Goal: Transaction & Acquisition: Purchase product/service

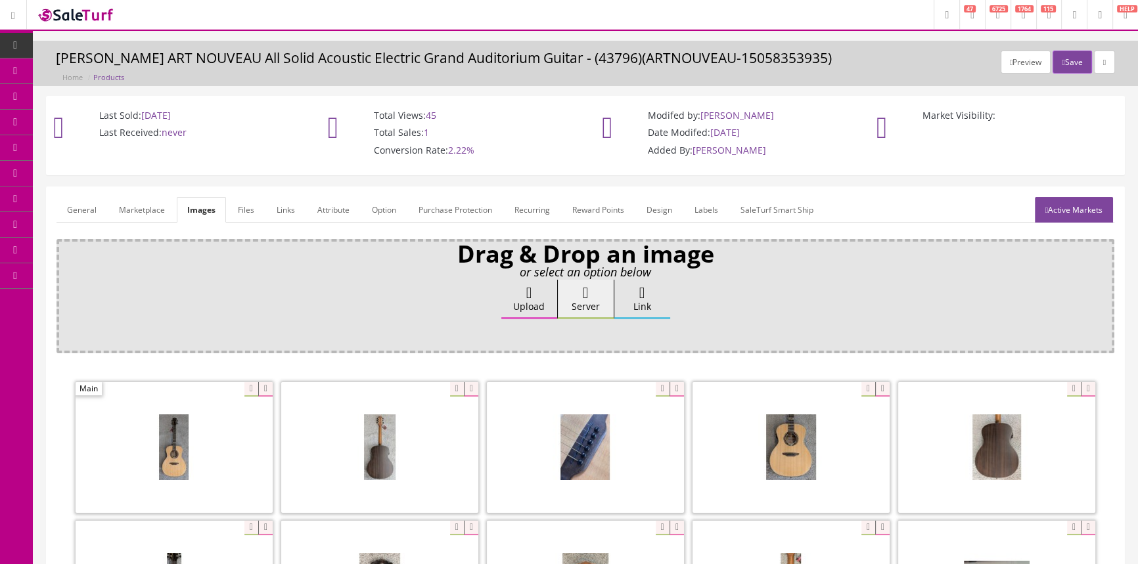
click at [110, 68] on span "Products" at bounding box center [94, 70] width 32 height 11
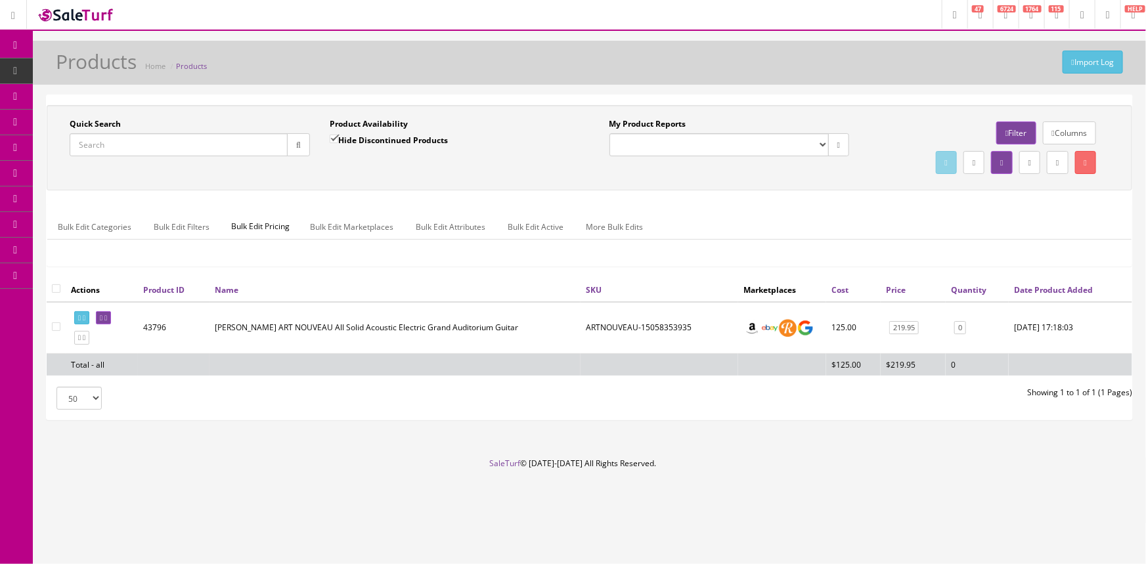
paste input "DAPEXL1FRCT-B-Stock"
type input "DAPEXL1FRCT-B-Stock"
click at [303, 144] on button "button" at bounding box center [298, 144] width 23 height 23
click at [102, 319] on icon at bounding box center [101, 318] width 3 height 7
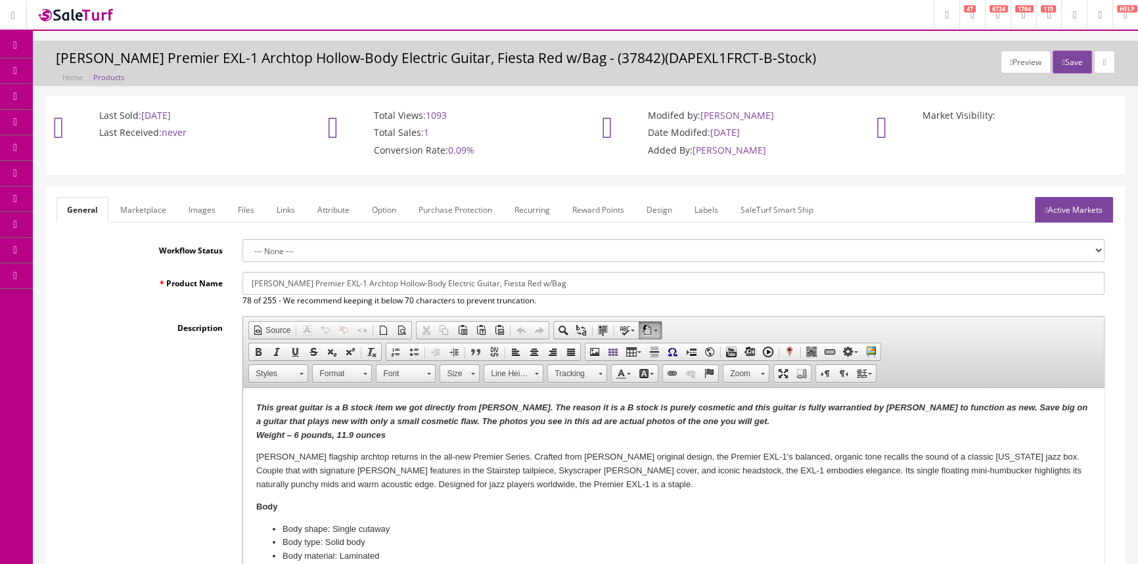
click at [147, 209] on link "Marketplace" at bounding box center [143, 210] width 67 height 26
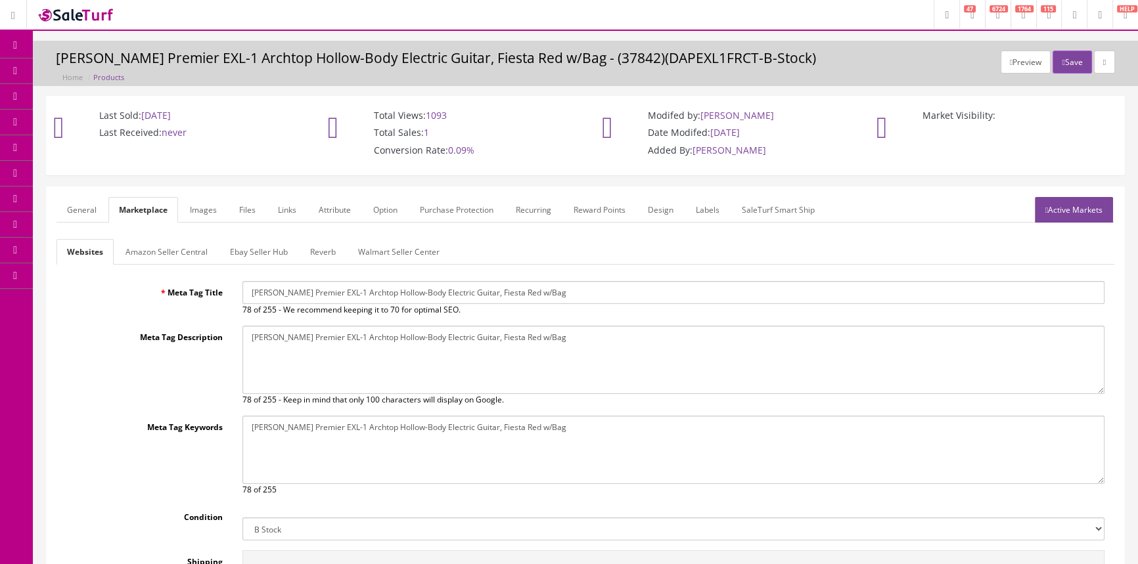
click at [88, 210] on link "General" at bounding box center [82, 210] width 51 height 26
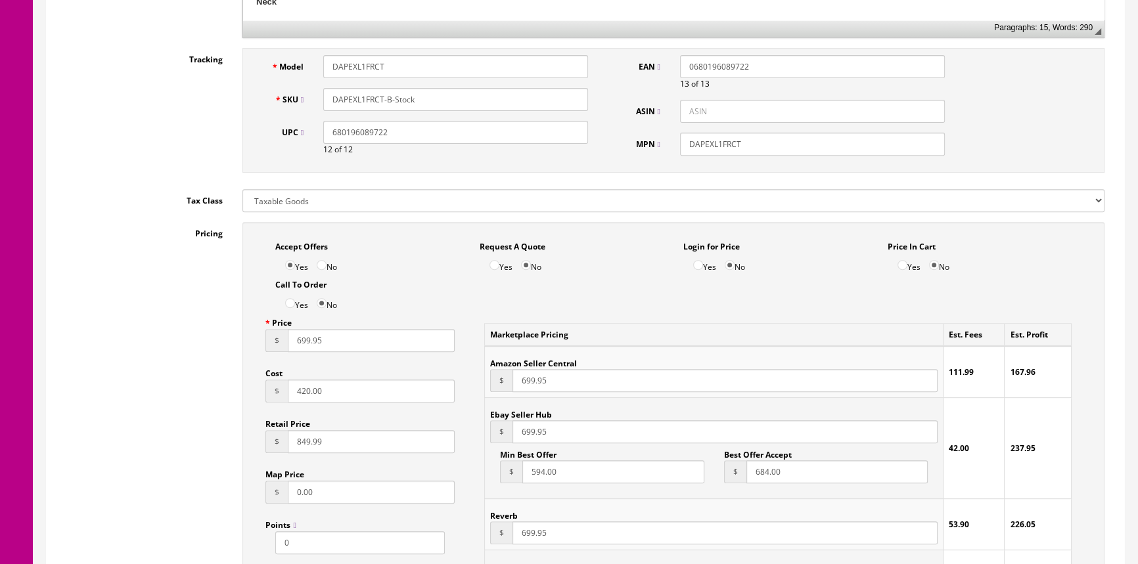
scroll to position [418, 0]
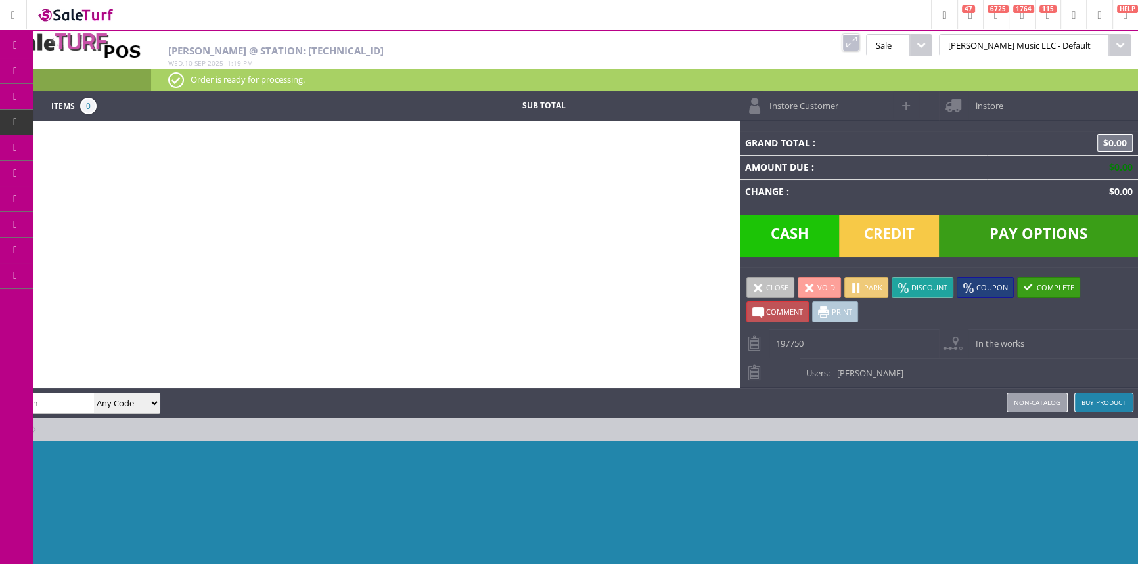
drag, startPoint x: 891, startPoint y: 39, endPoint x: 870, endPoint y: 34, distance: 21.5
click at [859, 39] on link at bounding box center [850, 42] width 17 height 17
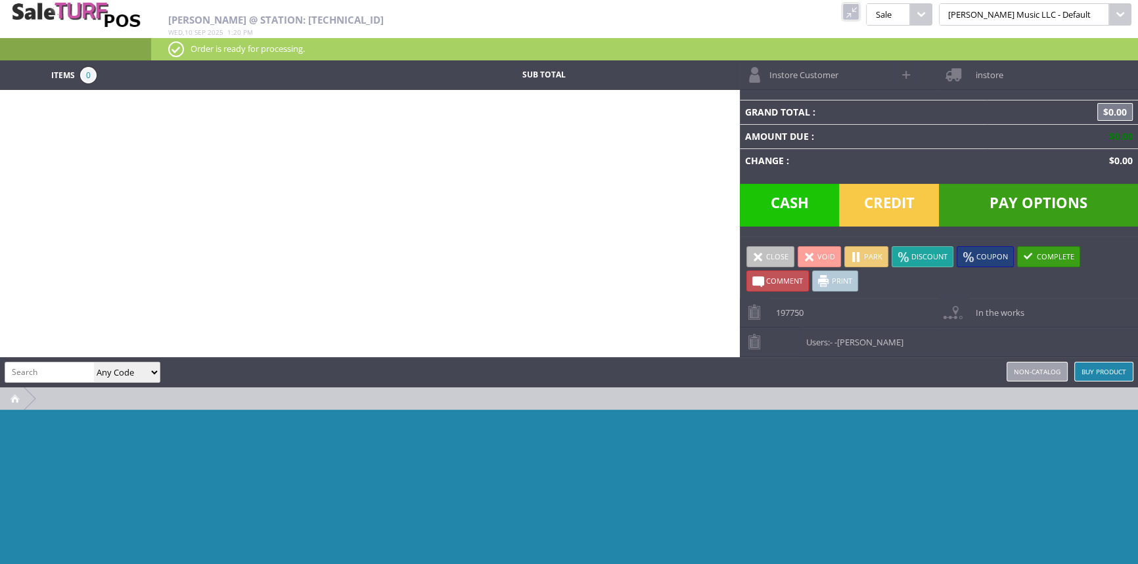
click at [859, 6] on link at bounding box center [850, 11] width 17 height 17
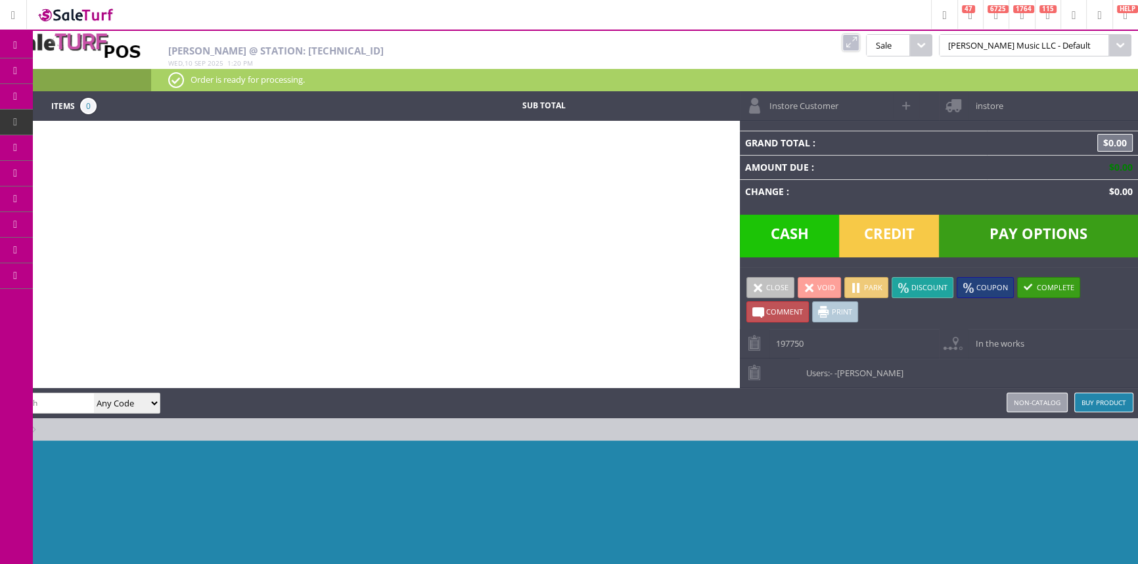
click at [112, 120] on span "POS Console" at bounding box center [110, 122] width 50 height 12
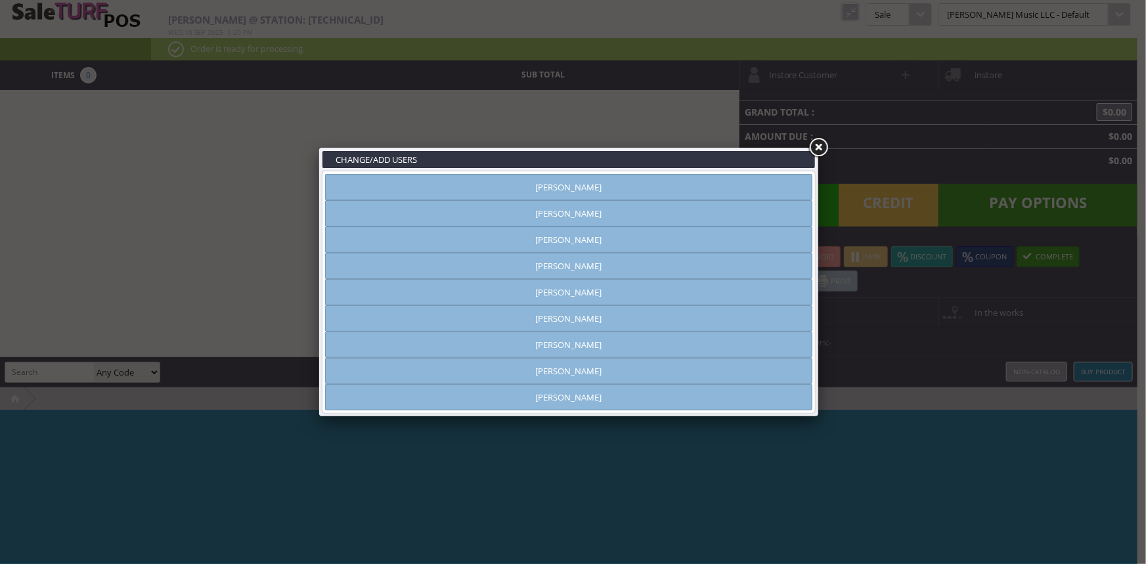
type input "[PERSON_NAME]"
drag, startPoint x: 582, startPoint y: 184, endPoint x: 616, endPoint y: 179, distance: 33.8
click at [585, 184] on link "[PERSON_NAME]" at bounding box center [569, 187] width 488 height 26
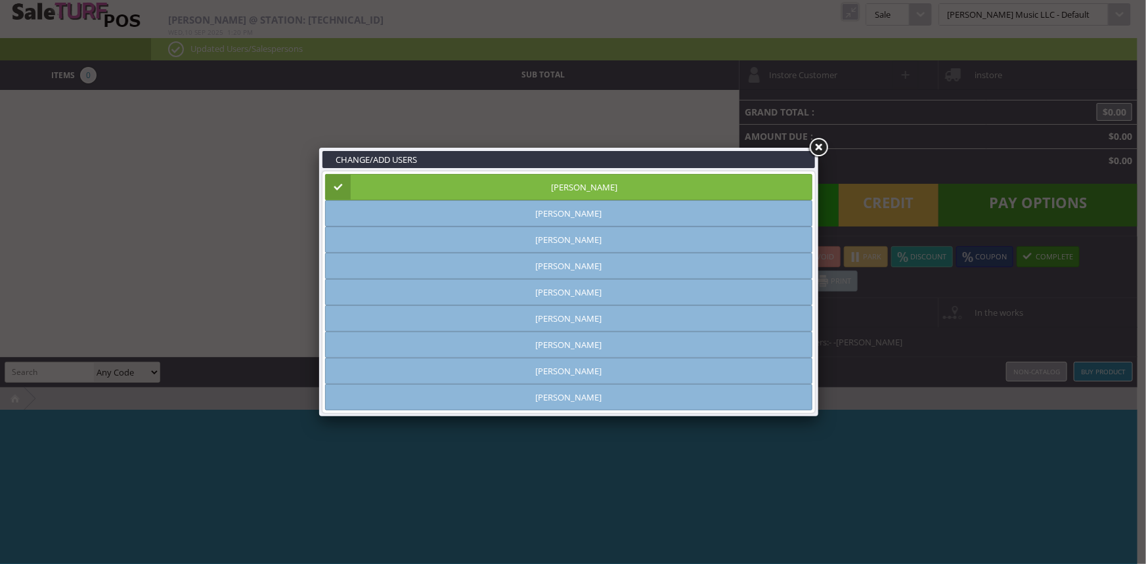
click at [821, 144] on link at bounding box center [819, 148] width 24 height 24
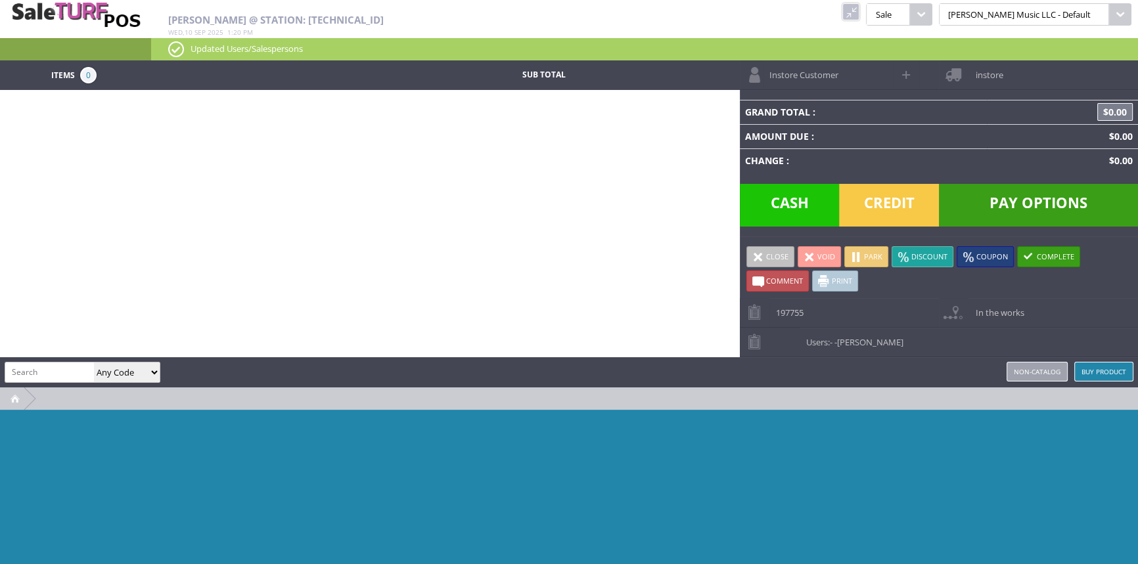
paste input "DAPEXL1FRCT-B-Stock"
type input "DAPEXL1FRCT-B-Stock"
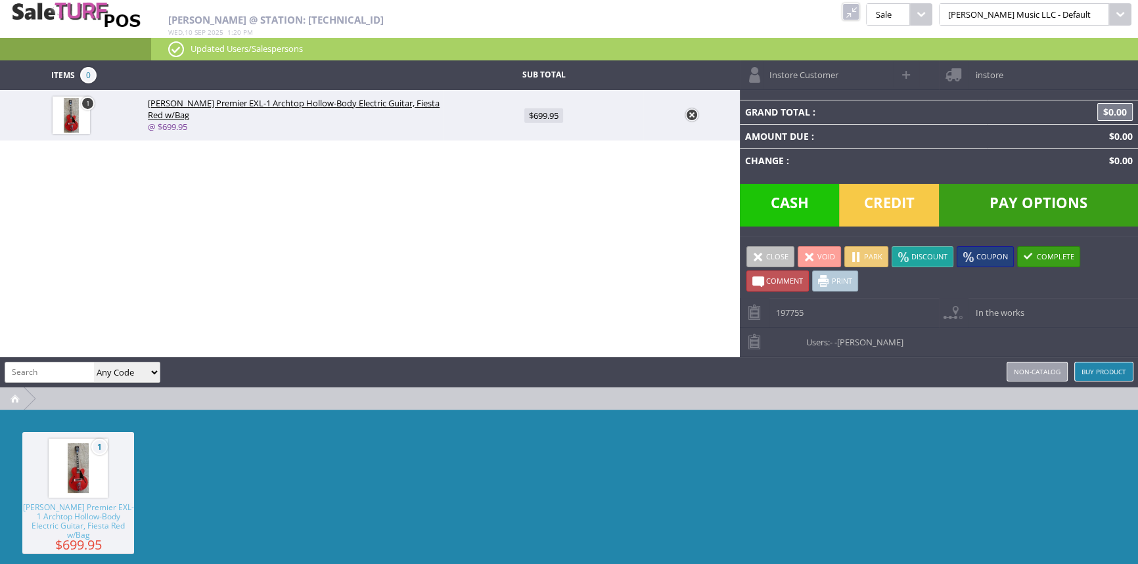
scroll to position [0, 0]
click at [540, 113] on span "$699.95" at bounding box center [543, 115] width 39 height 14
type input "699.95"
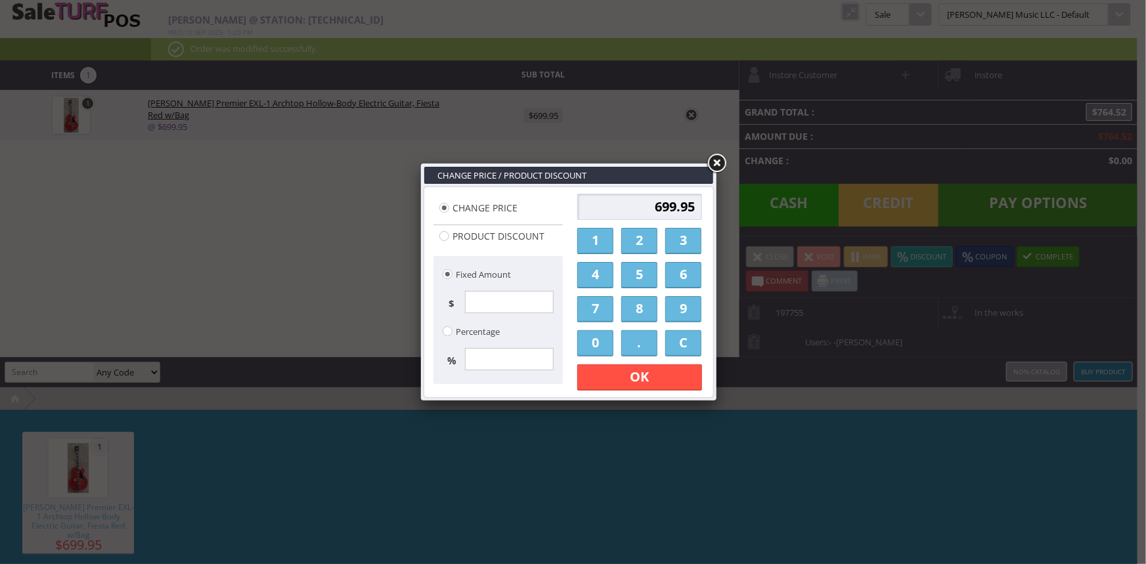
click at [646, 202] on input "699.95" at bounding box center [640, 207] width 125 height 26
type input "5"
type input "559.96"
click at [674, 374] on link "OK" at bounding box center [640, 378] width 125 height 26
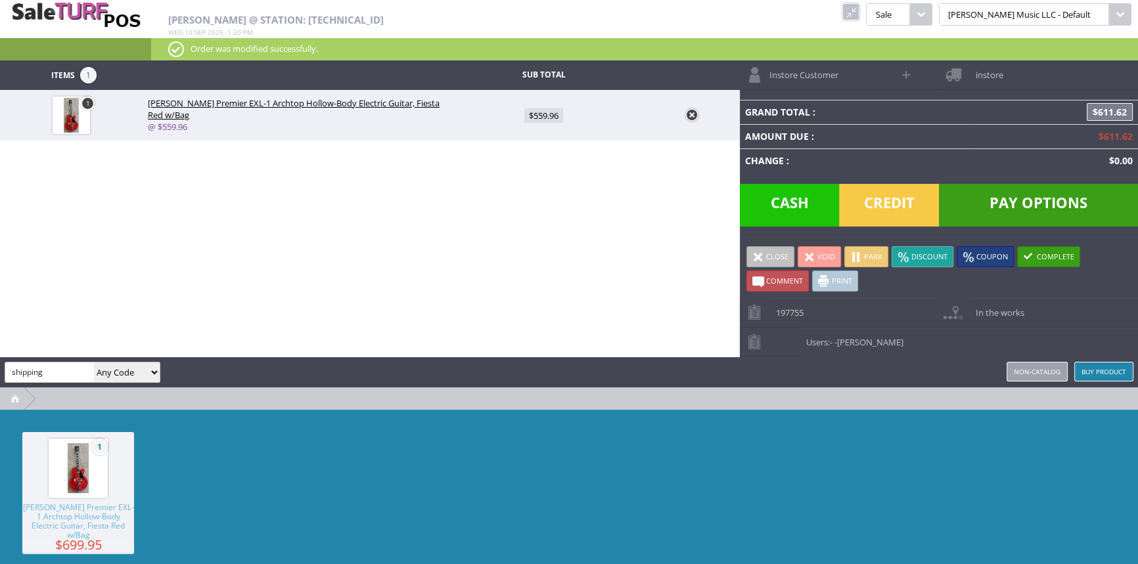
type input "shipping"
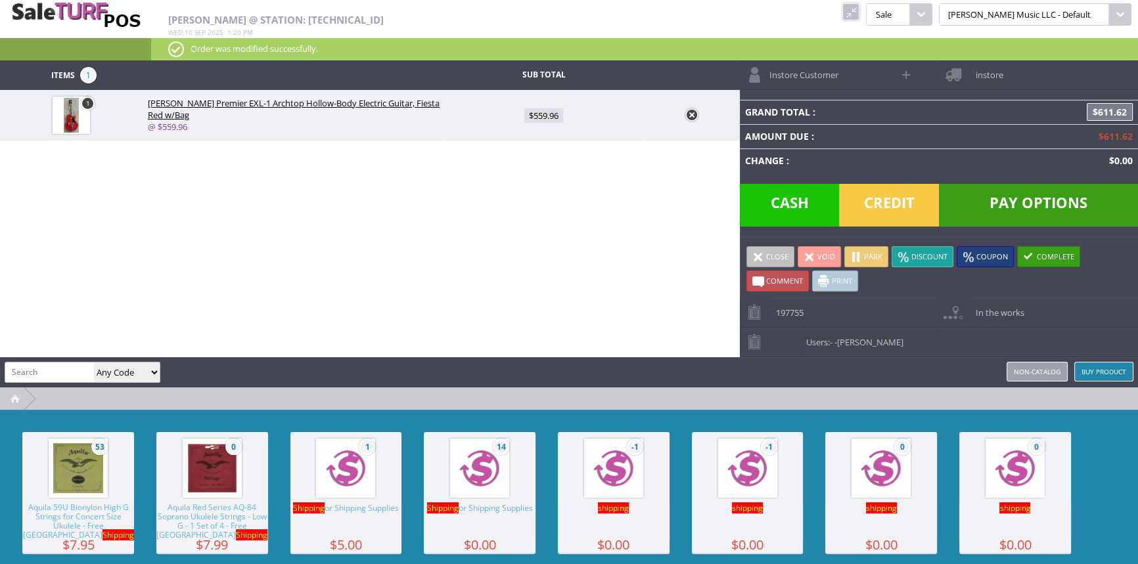
click at [472, 495] on span "14" at bounding box center [479, 468] width 59 height 59
click at [547, 169] on span "$0.00" at bounding box center [544, 166] width 30 height 14
type input "0"
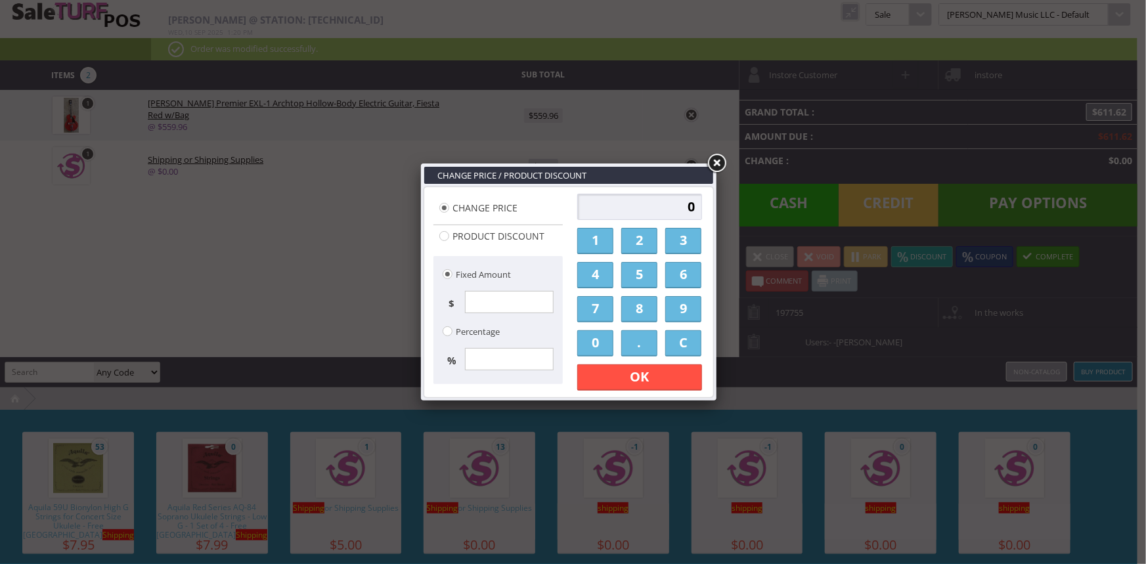
click at [648, 198] on input "0" at bounding box center [640, 207] width 125 height 26
type input "39.95"
click at [679, 382] on link "OK" at bounding box center [640, 378] width 125 height 26
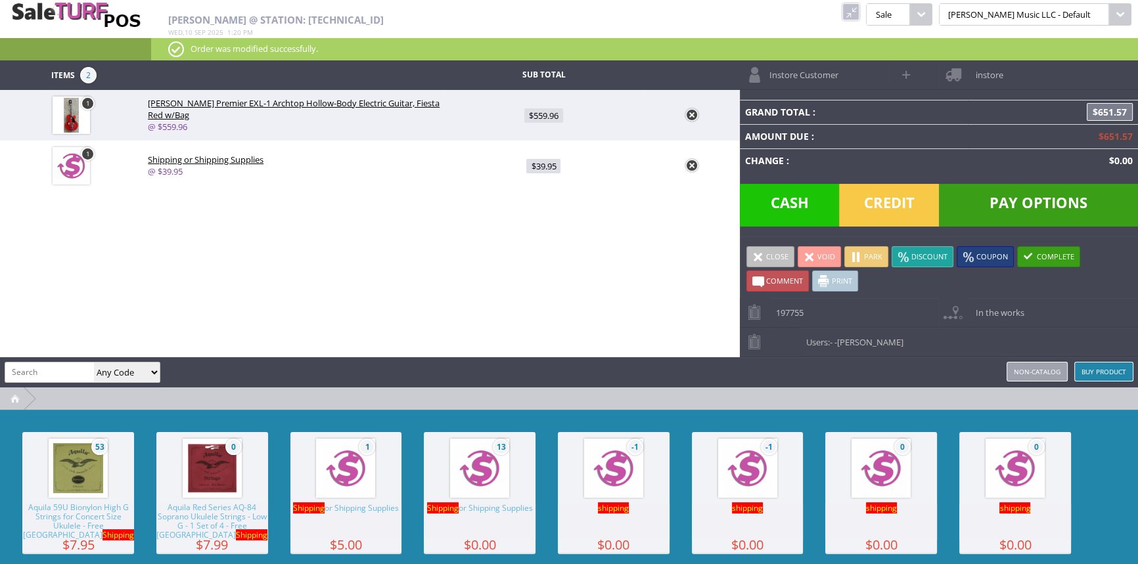
click at [1102, 110] on span "$651.57" at bounding box center [1110, 112] width 46 height 18
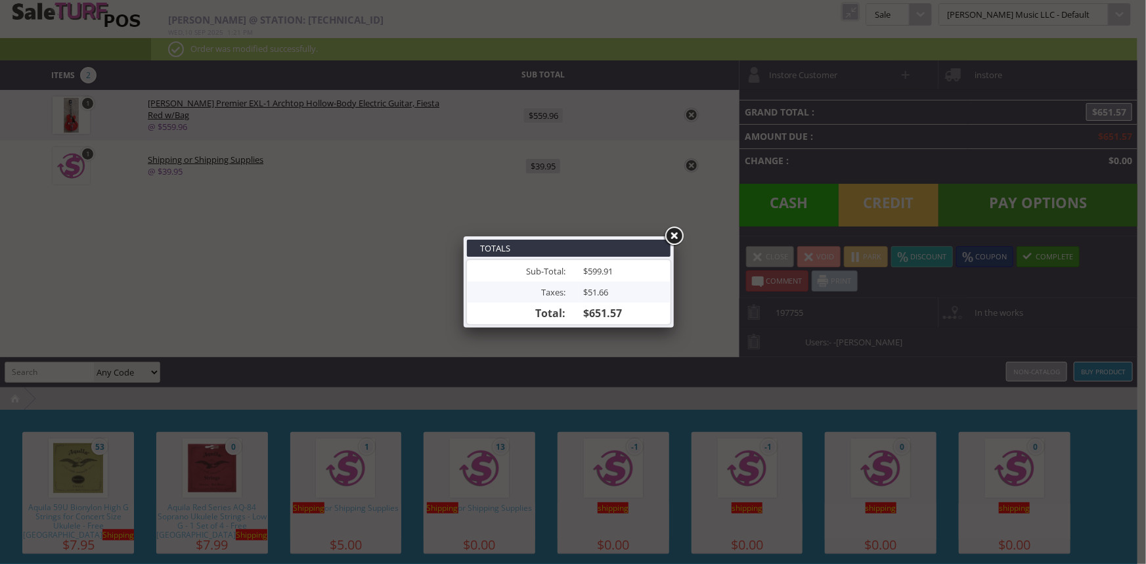
click at [677, 229] on link at bounding box center [674, 237] width 24 height 24
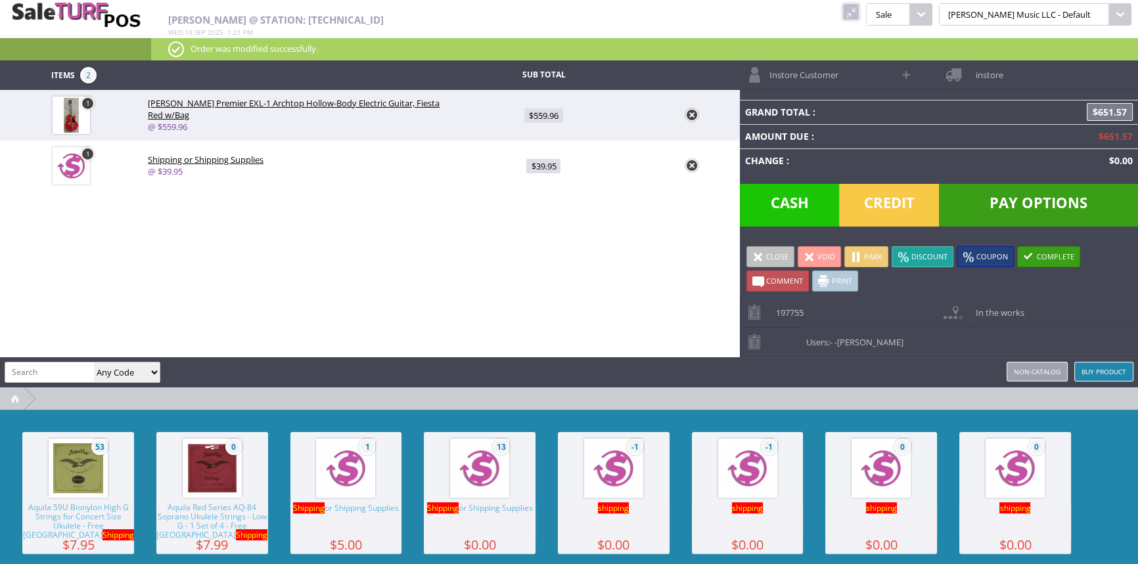
click at [987, 76] on span "instore" at bounding box center [985, 70] width 34 height 20
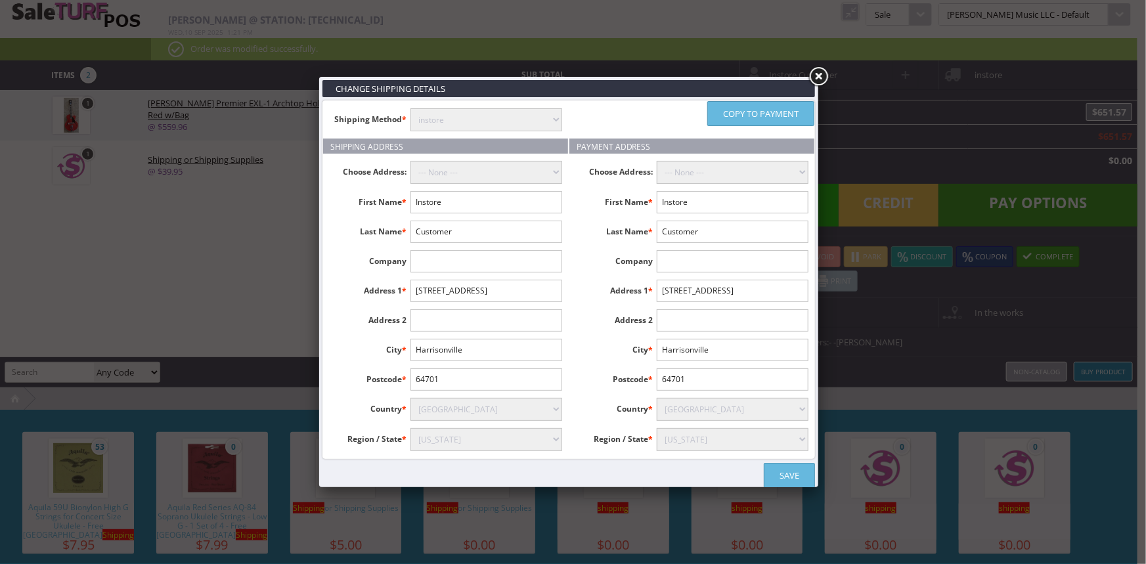
click at [455, 376] on input "64701" at bounding box center [487, 380] width 152 height 22
type input "6"
type input "63017"
click at [468, 347] on input "Harrisonville" at bounding box center [487, 350] width 152 height 22
type input "H"
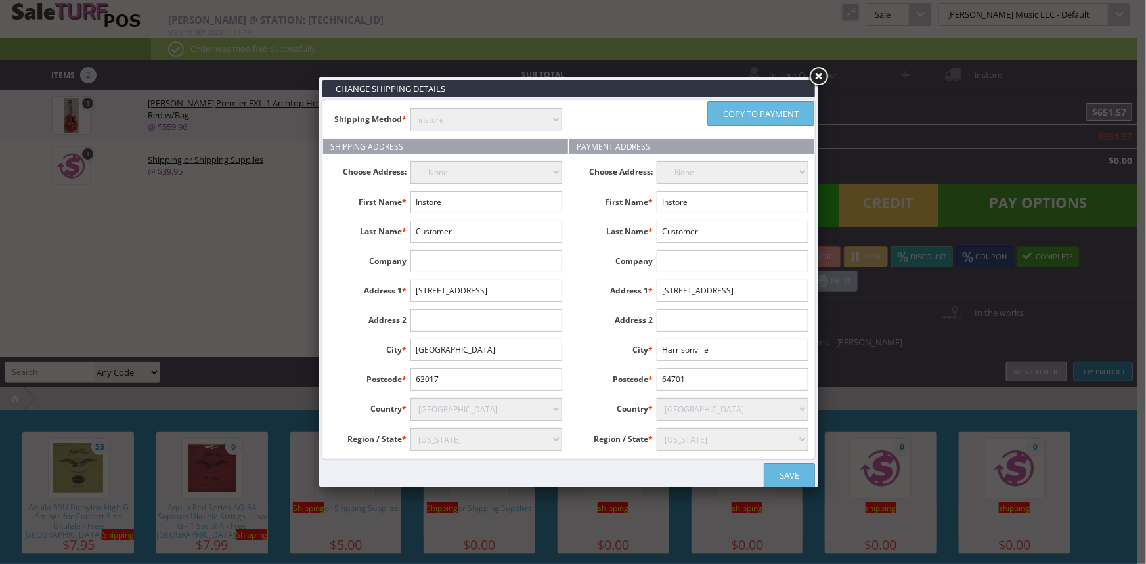
type input "st.louis"
click at [766, 111] on link "Copy to payment" at bounding box center [761, 113] width 107 height 25
type input "st.louis"
type input "63017"
click at [787, 478] on link "Save" at bounding box center [789, 475] width 51 height 25
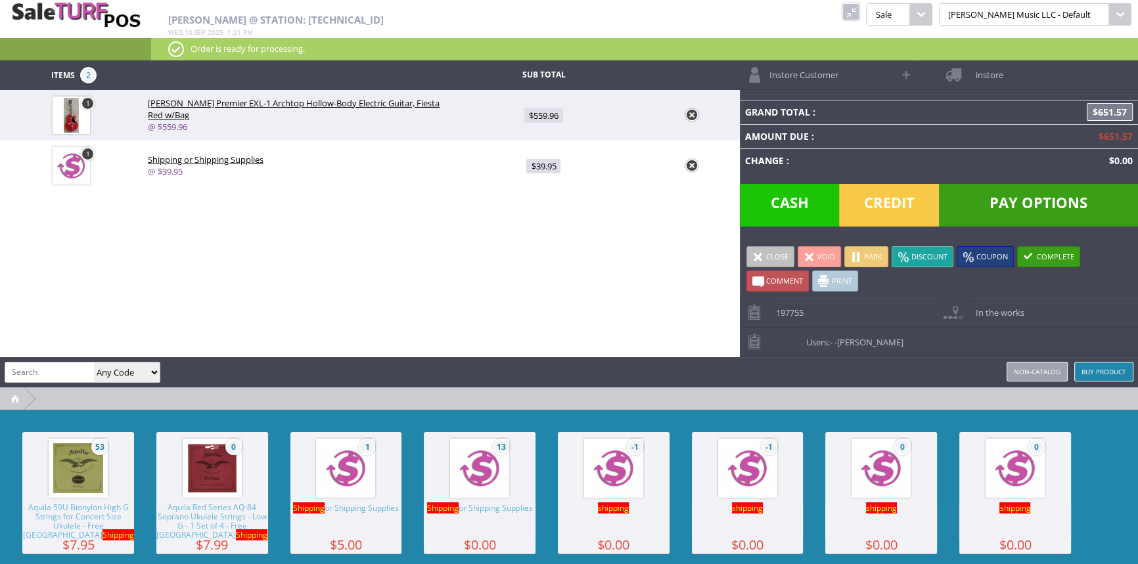
click at [990, 76] on span "instore" at bounding box center [985, 70] width 34 height 20
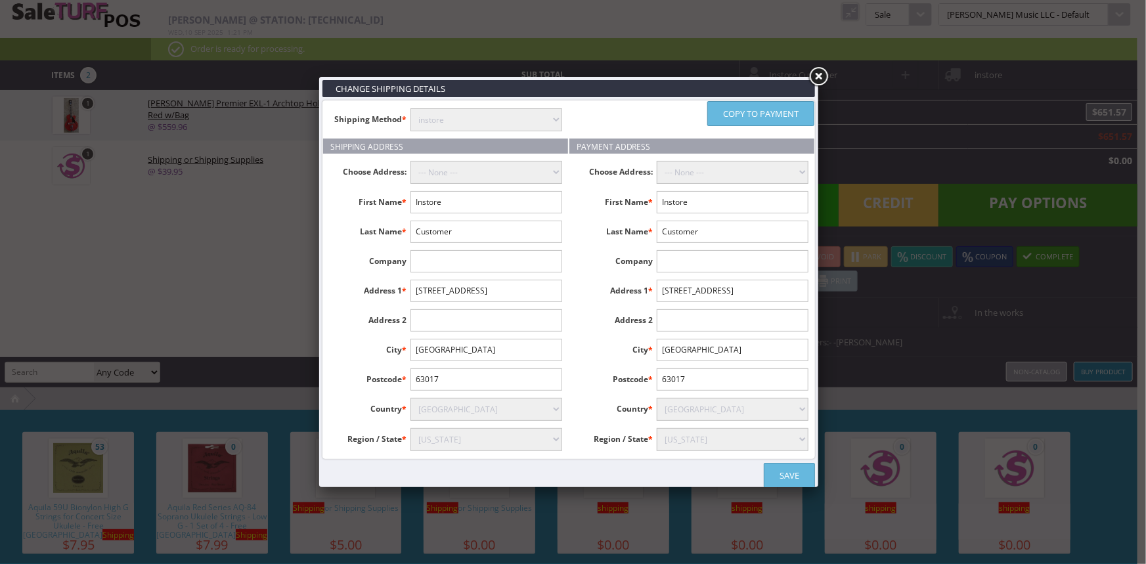
click at [490, 123] on select "instore Free Shipping (2-7days) ($0) Per Item Shipping ($1) text_description ($…" at bounding box center [487, 119] width 152 height 23
select select "free.free"
click at [411, 108] on select "instore Free Shipping (2-7days) ($0) Per Item Shipping ($1) text_description ($…" at bounding box center [487, 119] width 152 height 23
click at [781, 476] on link "Save" at bounding box center [789, 475] width 51 height 25
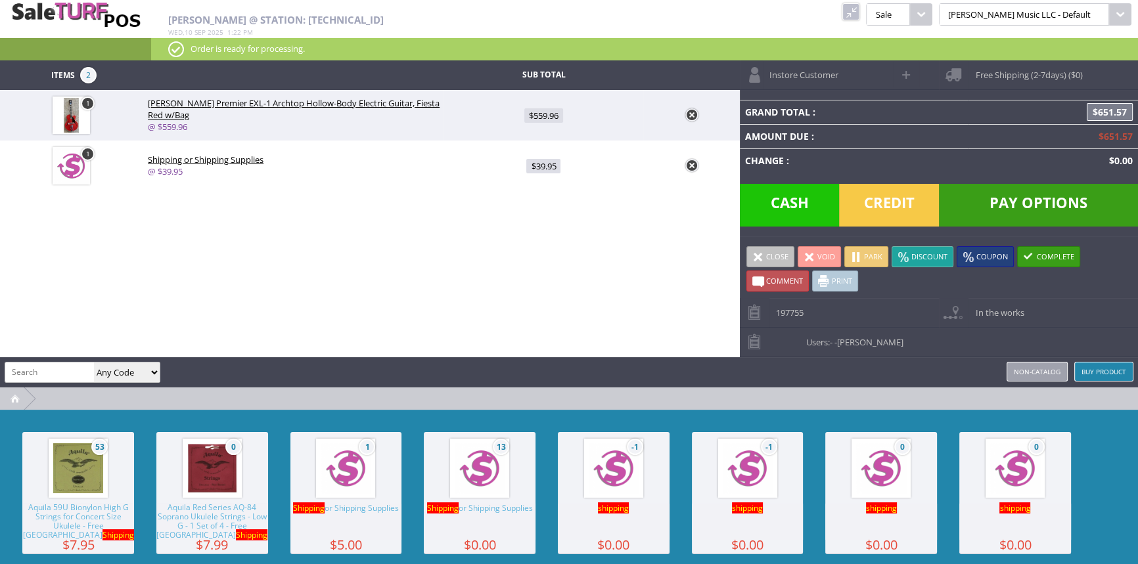
click at [1021, 72] on span "Free Shipping (2-7days) ($0)" at bounding box center [1025, 70] width 114 height 20
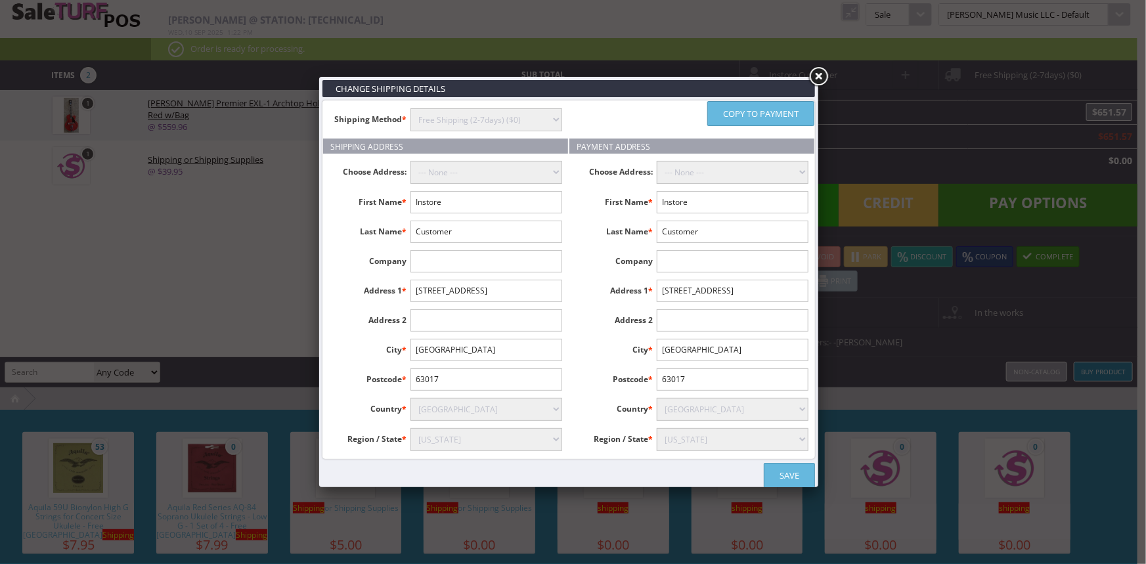
click at [712, 375] on input "63017" at bounding box center [733, 380] width 152 height 22
click at [768, 201] on input "Instore" at bounding box center [733, 202] width 152 height 22
type input "I"
type input "Sam"
type input "Lanius"
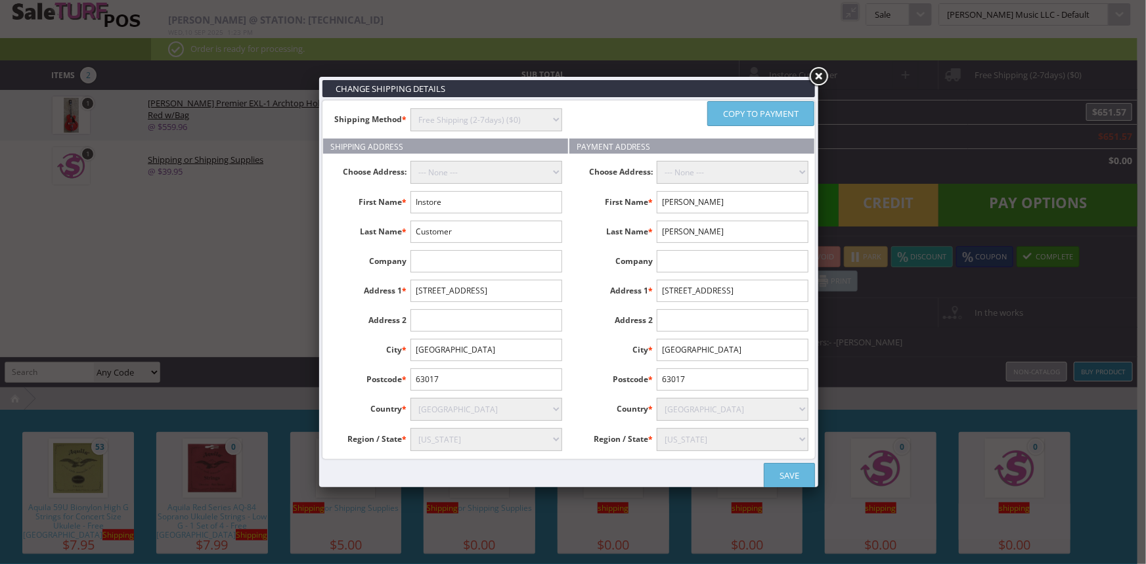
type input "5267 Eleuphar Circle"
type input "32967"
click at [720, 349] on input "st.louis" at bounding box center [733, 350] width 152 height 22
type input "s"
type input "Vero Beach"
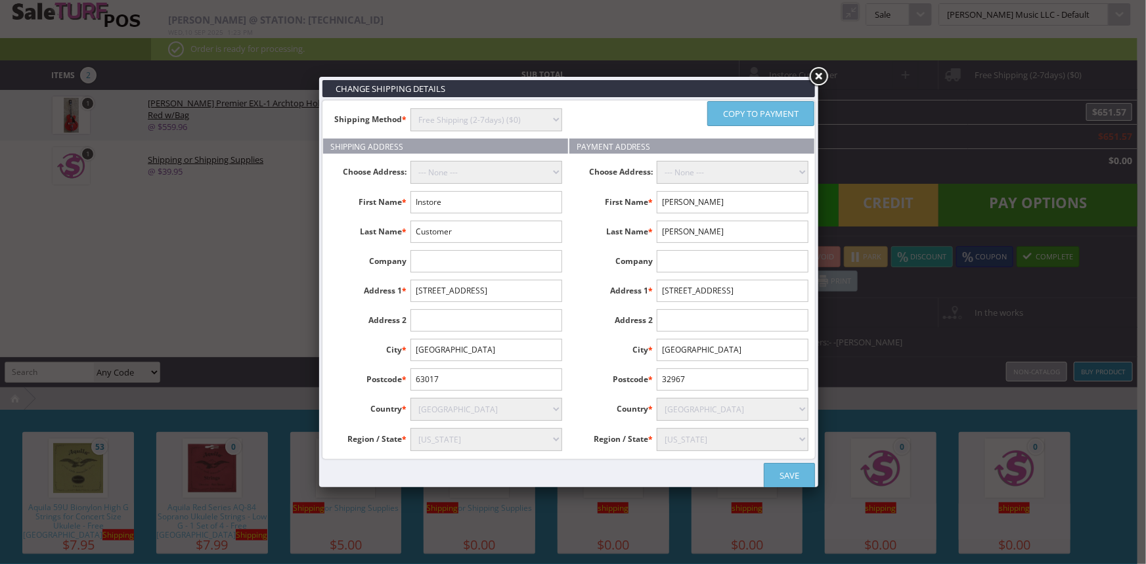
click at [746, 439] on select "Alabama Alaska American Samoa Arizona Arkansas Armed Forces Africa Armed Forces…" at bounding box center [733, 439] width 152 height 23
select select "3630"
click at [657, 428] on select "Alabama Alaska American Samoa Arizona Arkansas Armed Forces Africa Armed Forces…" at bounding box center [733, 439] width 152 height 23
click at [802, 468] on link "Save" at bounding box center [789, 475] width 51 height 25
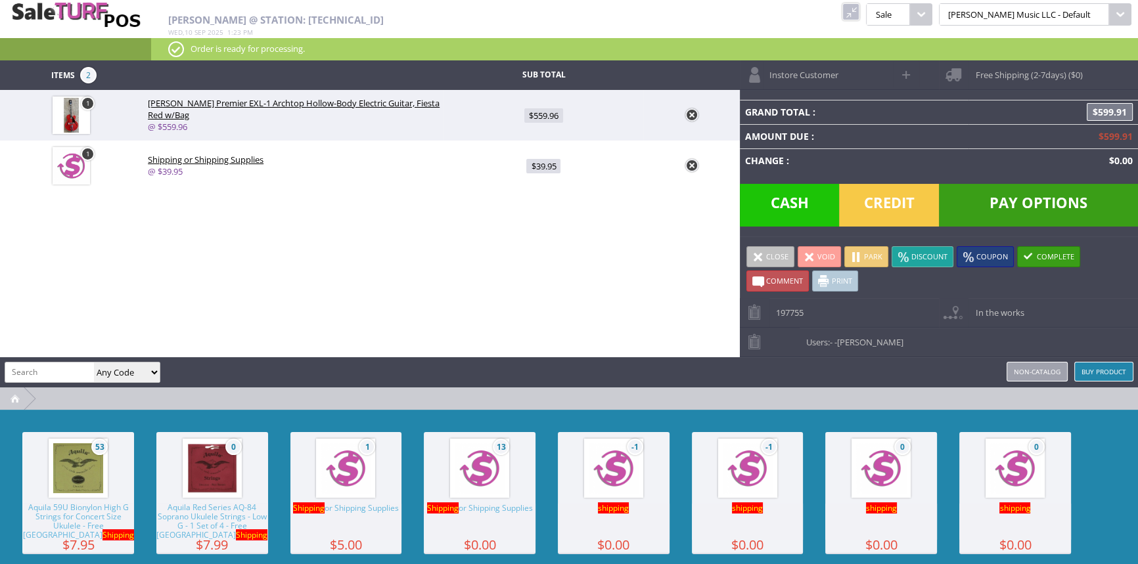
click at [992, 69] on span "Free Shipping (2-7days) ($0)" at bounding box center [1025, 70] width 114 height 20
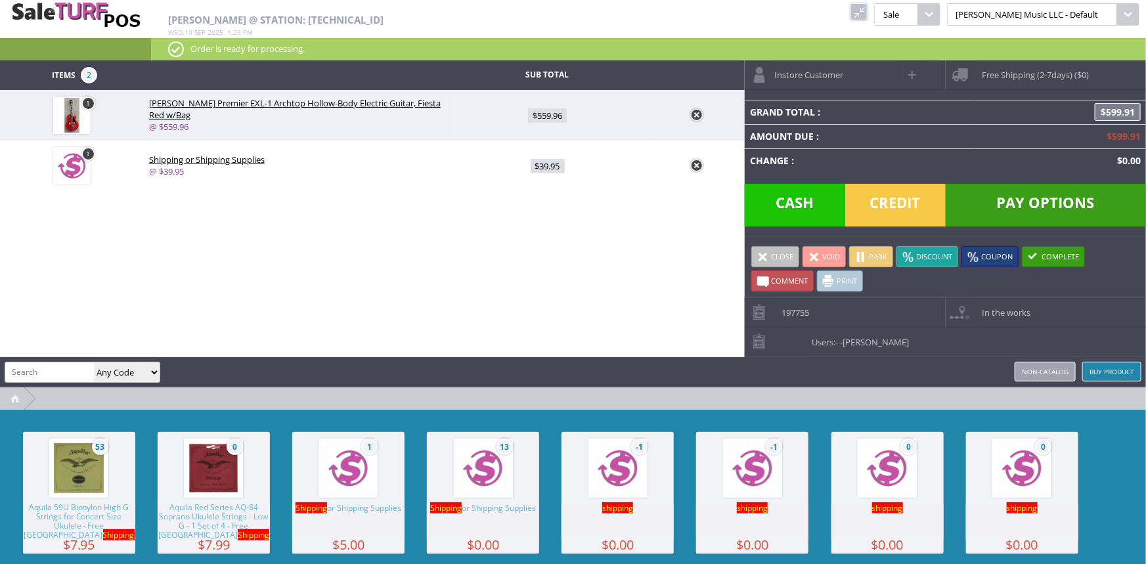
select select "3630"
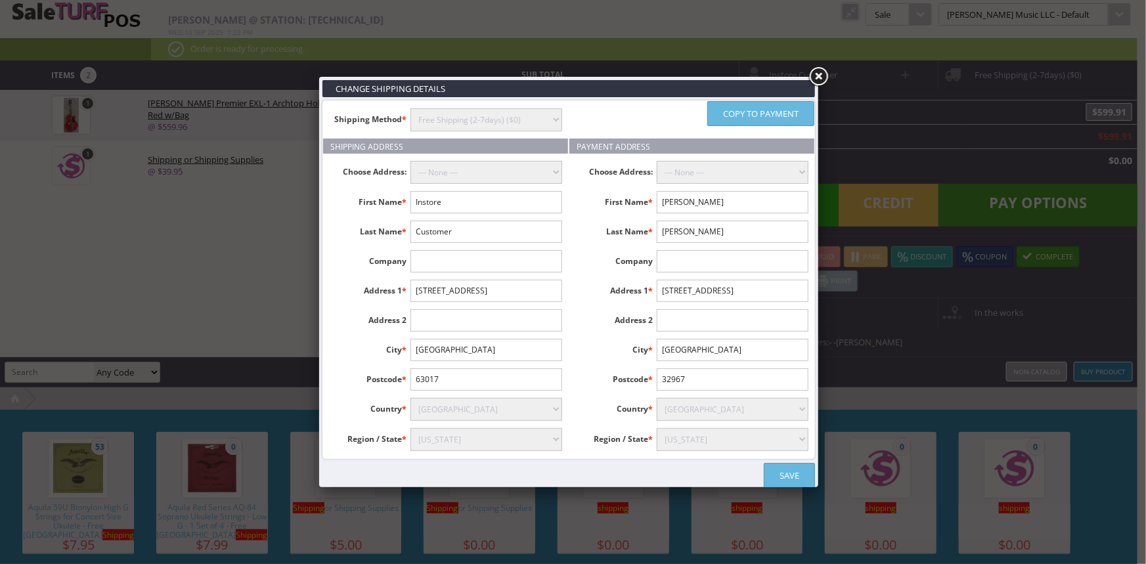
click at [499, 199] on input "Instore" at bounding box center [487, 202] width 152 height 22
type input "I"
type input "Sam"
type input "Lanius"
type input "14300 Conway Meadows Ct East"
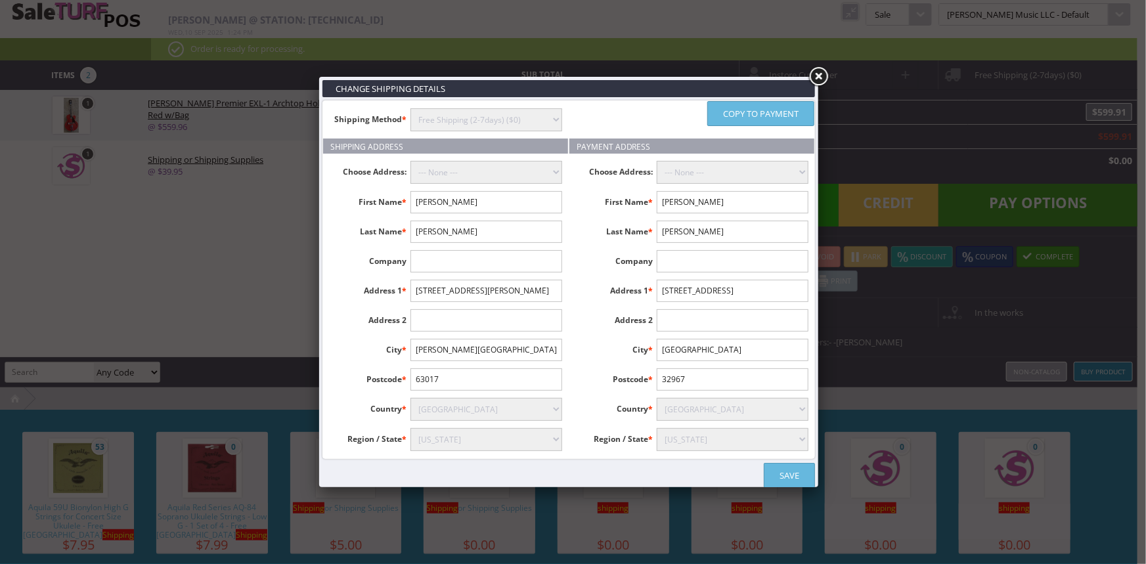
type input "Chester Field"
click at [438, 317] on input "text" at bounding box center [487, 320] width 152 height 22
type input "Apt 305"
click at [542, 117] on select "instore Free Shipping (2-7days) ($0) Per Item Shipping ($1) text_description ($…" at bounding box center [487, 119] width 152 height 23
click at [411, 108] on select "instore Free Shipping (2-7days) ($0) Per Item Shipping ($1) text_description ($…" at bounding box center [487, 119] width 152 height 23
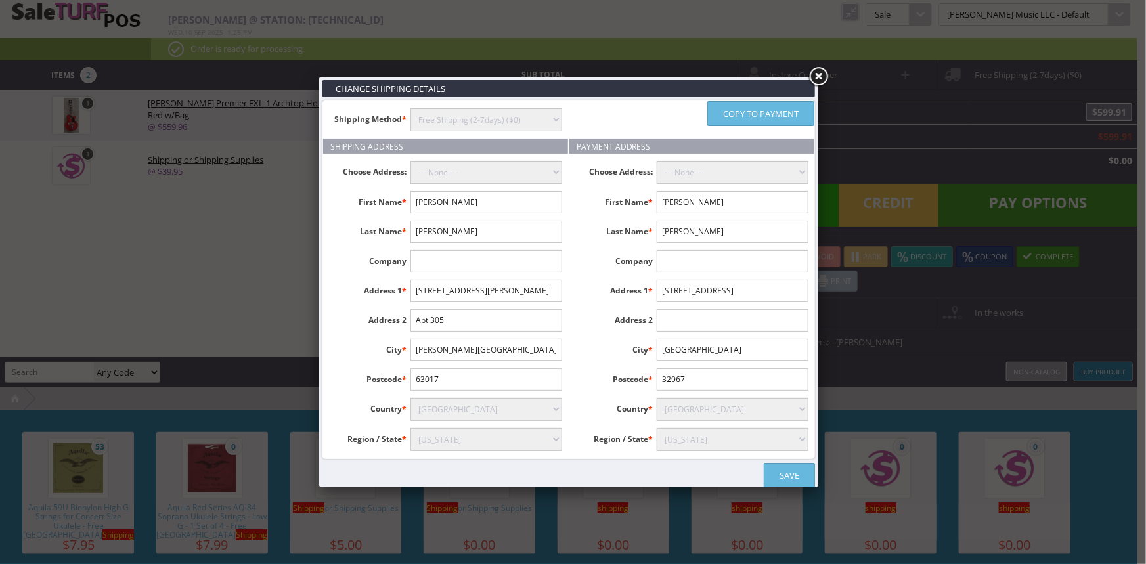
click at [781, 470] on link "Save" at bounding box center [789, 475] width 51 height 25
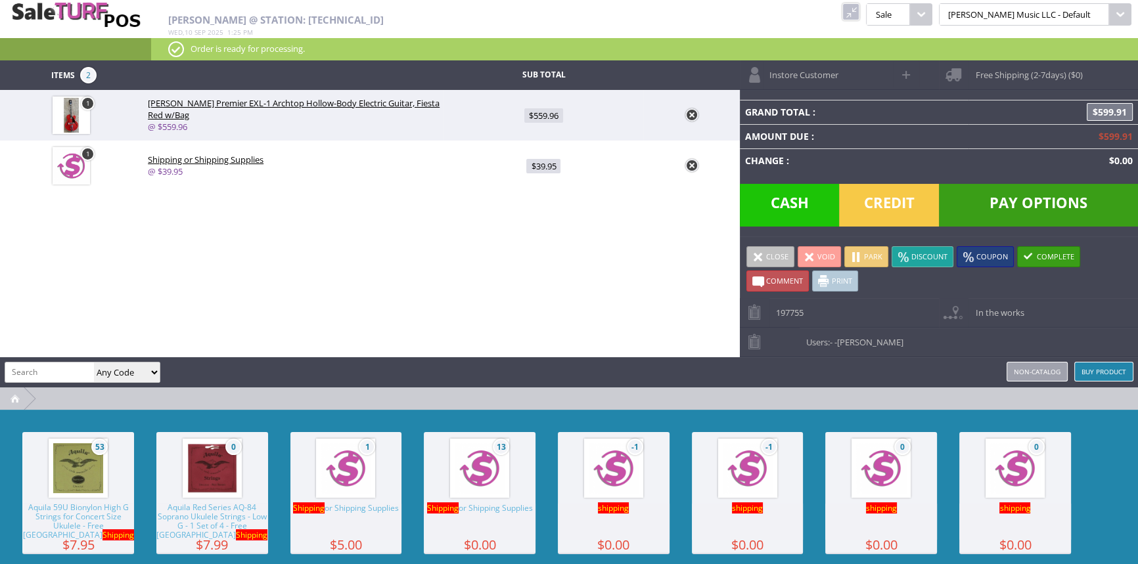
click at [905, 72] on span at bounding box center [906, 74] width 15 height 15
select select "6"
select select "1"
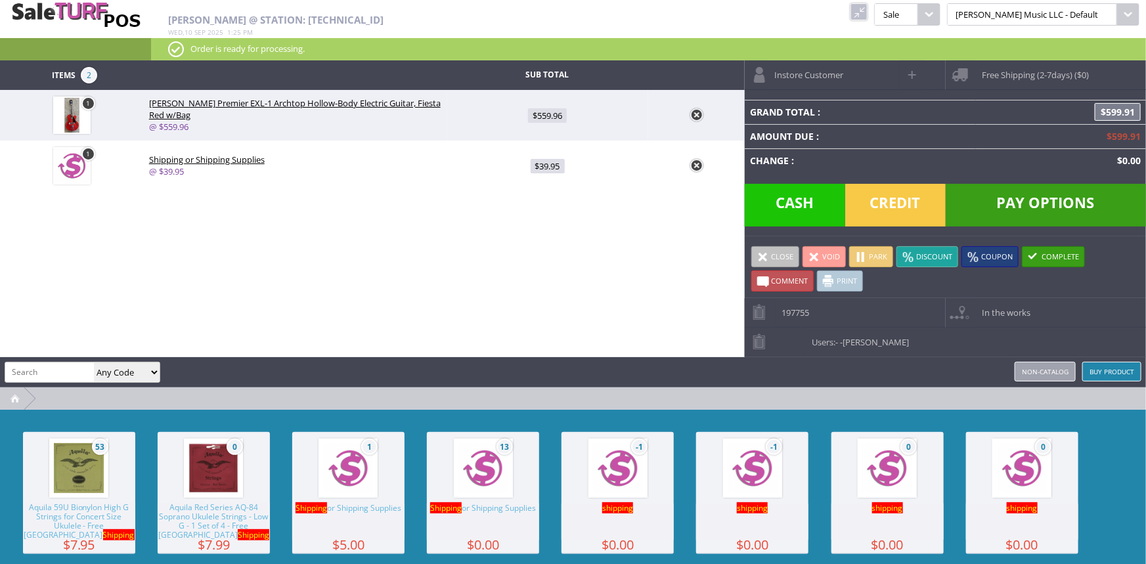
select select "6"
select select "1"
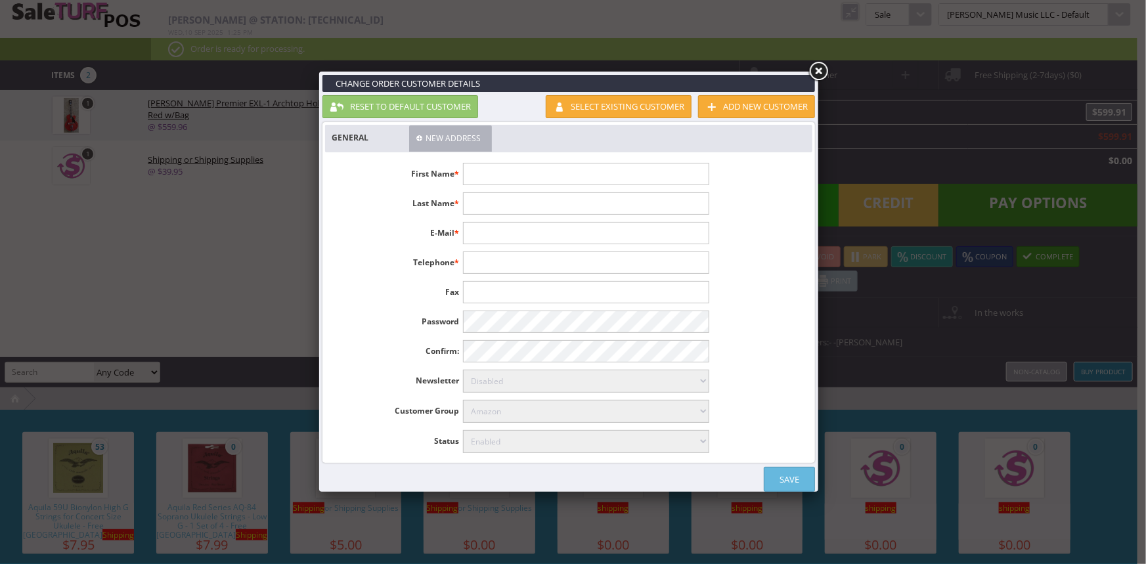
click at [648, 171] on input "text" at bounding box center [586, 174] width 246 height 22
type input "Sam"
type input "Lanius"
click at [659, 237] on input "text" at bounding box center [586, 233] width 246 height 22
type input "sglanius@gmail.com"
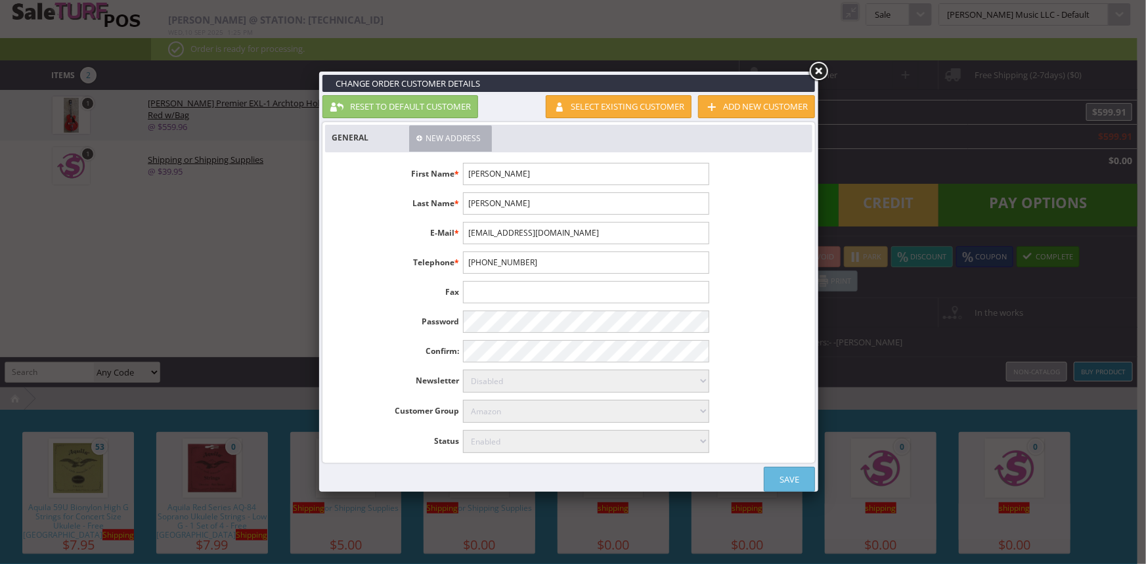
type input "772-713-1314"
click at [788, 471] on link "Save" at bounding box center [789, 479] width 51 height 25
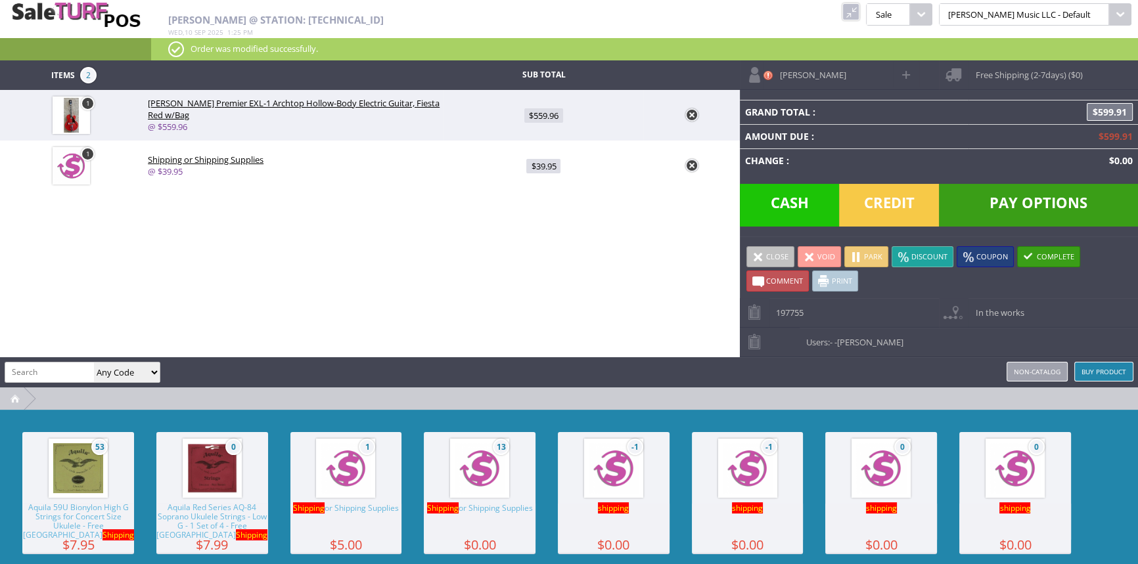
click at [984, 70] on span "Free Shipping (2-7days) ($0)" at bounding box center [1025, 70] width 114 height 20
select select "3630"
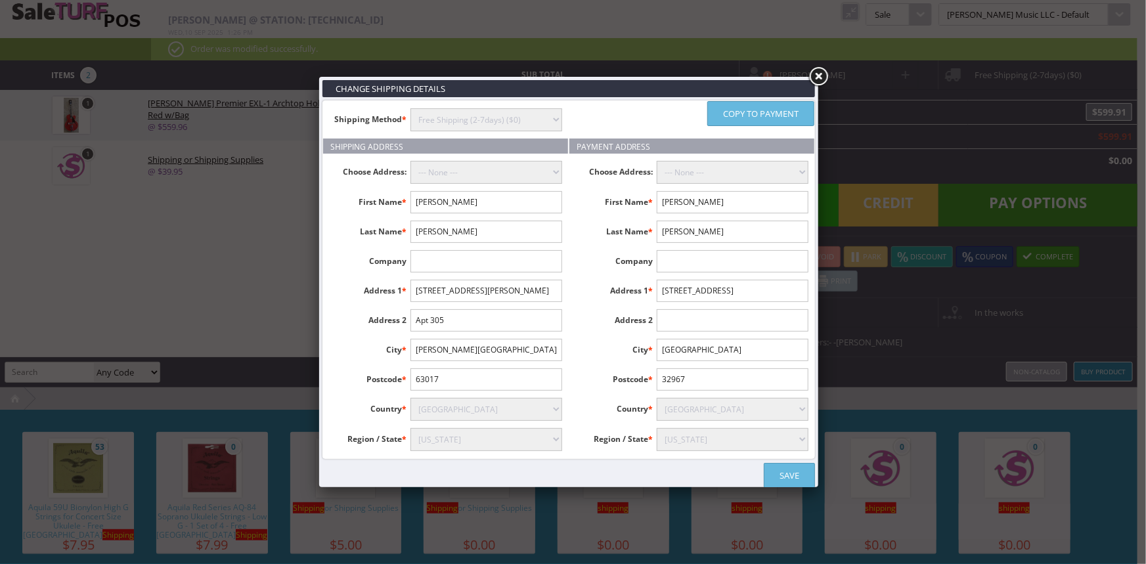
click at [443, 348] on input "Chester Field" at bounding box center [487, 350] width 152 height 22
type input "ChesterField"
click at [527, 115] on select "instore Free Shipping (2-7days) ($0) Per Item Shipping ($1) text_description ($…" at bounding box center [487, 119] width 152 height 23
click at [411, 108] on select "instore Free Shipping (2-7days) ($0) Per Item Shipping ($1) text_description ($…" at bounding box center [487, 119] width 152 height 23
drag, startPoint x: 795, startPoint y: 470, endPoint x: 712, endPoint y: 511, distance: 92.3
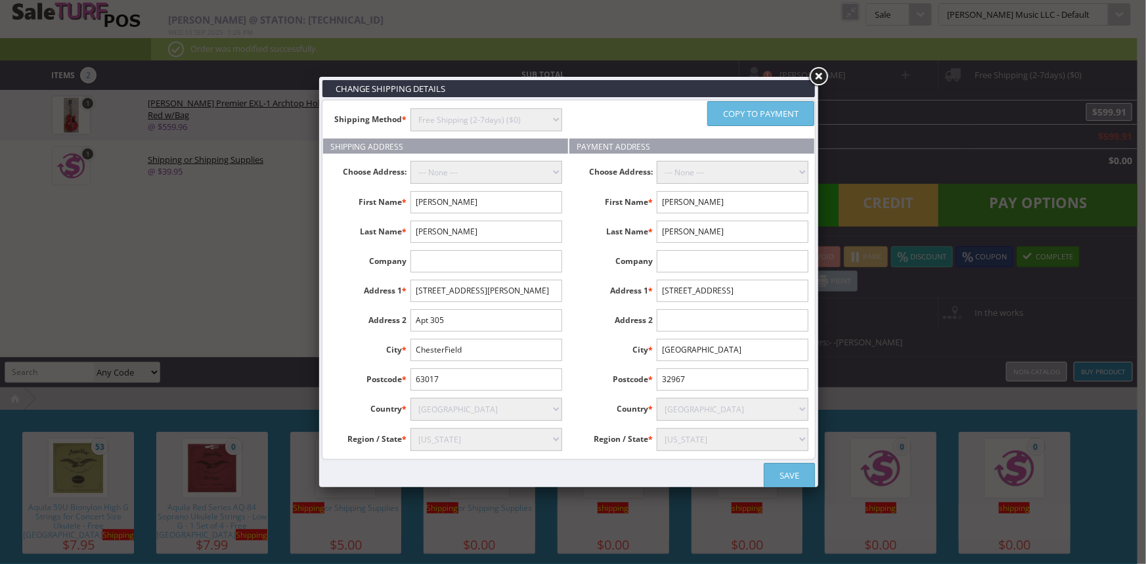
click at [794, 470] on link "Save" at bounding box center [789, 475] width 51 height 25
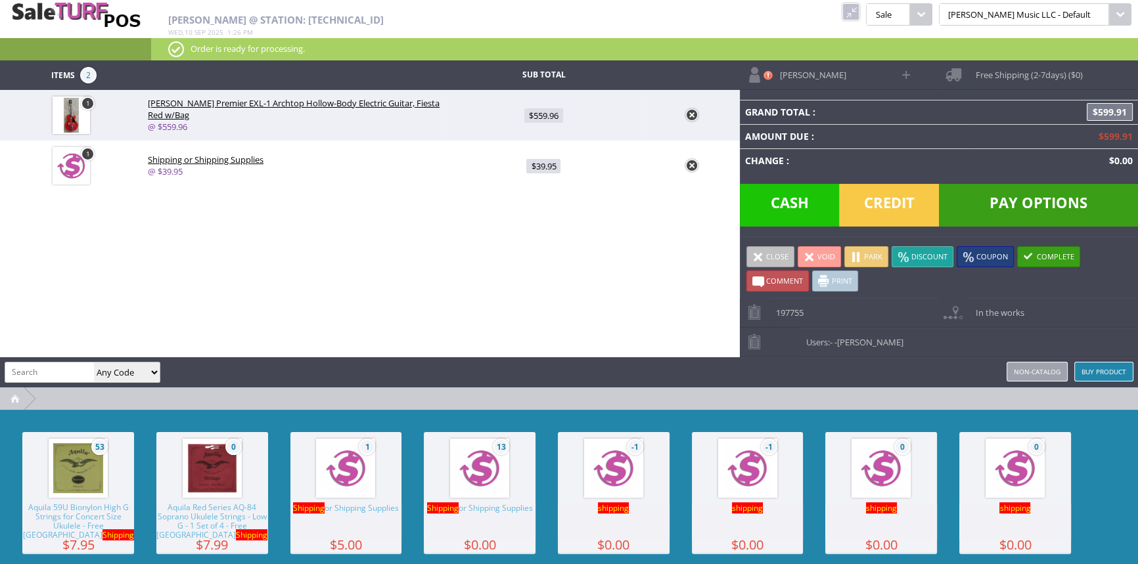
click at [991, 201] on span "Pay Options" at bounding box center [1038, 205] width 199 height 43
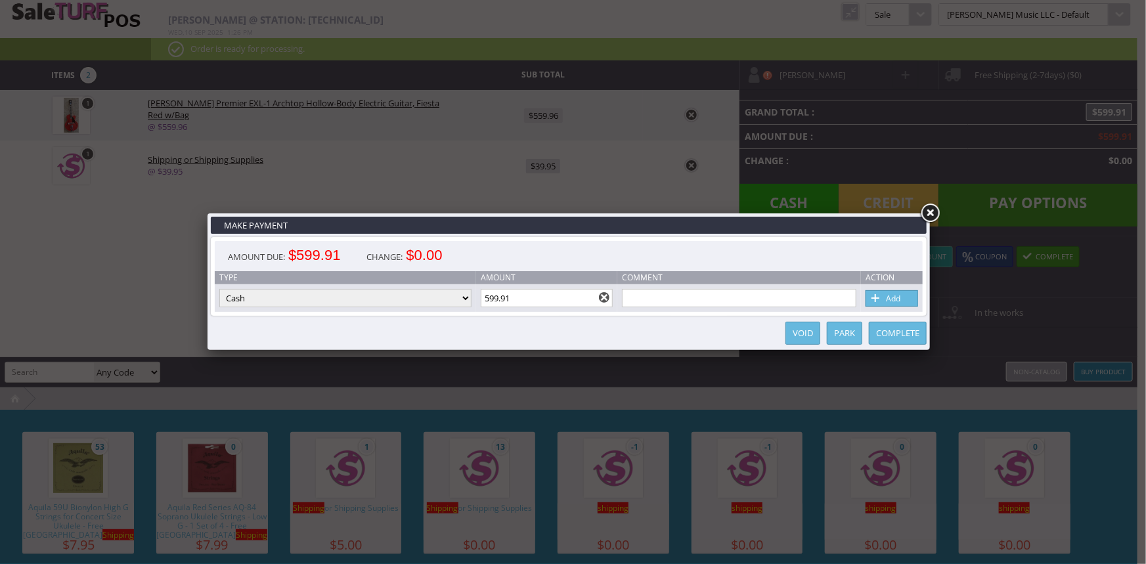
click at [436, 298] on select "Cash Credit Card Cheque or Money Order" at bounding box center [345, 298] width 252 height 18
select select "credit_card"
click at [219, 290] on select "Cash Credit Card Cheque or Money Order" at bounding box center [345, 298] width 252 height 18
click at [873, 299] on span at bounding box center [876, 299] width 13 height 14
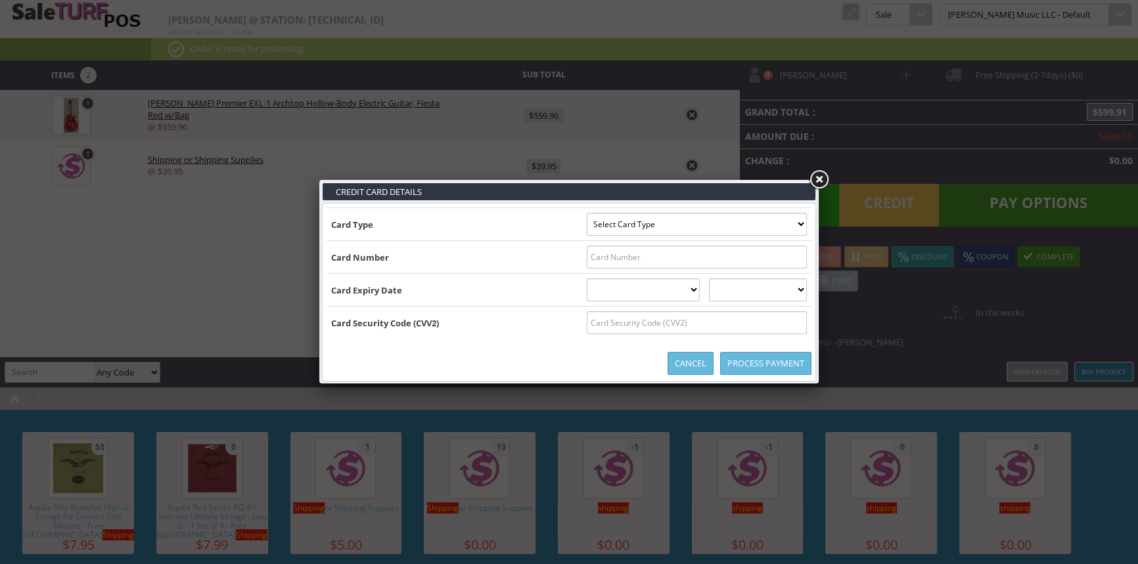
click at [769, 224] on select "Select Card Type Visa MasterCard Discover Card American Express Maestro Solo" at bounding box center [697, 224] width 220 height 23
select select "VISA"
click at [587, 213] on select "Select Card Type Visa MasterCard Discover Card American Express Maestro Solo" at bounding box center [697, 224] width 220 height 23
click at [773, 260] on input "text" at bounding box center [697, 257] width 220 height 23
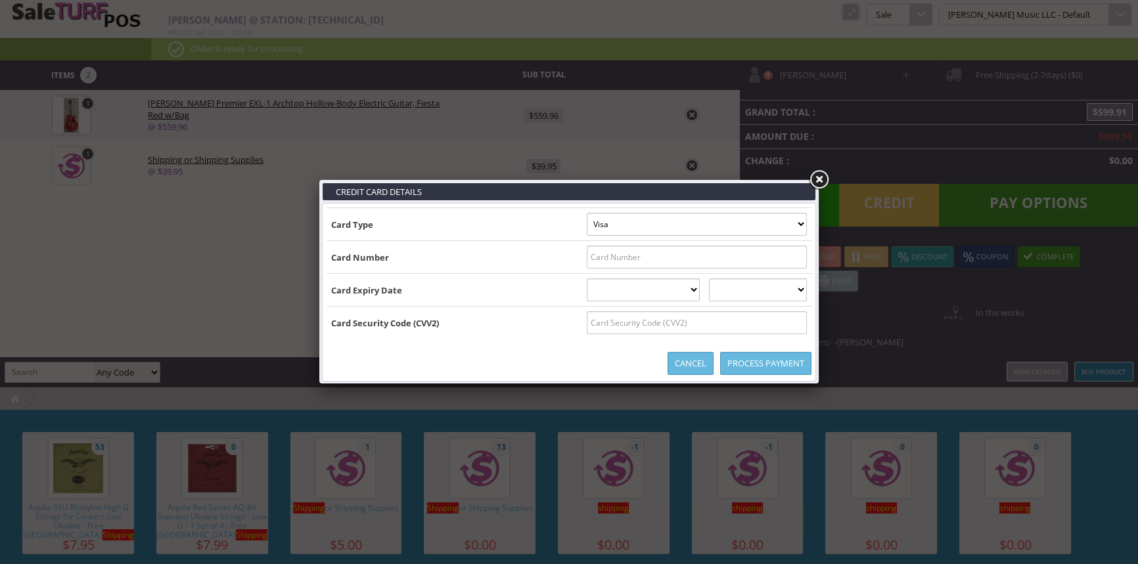
click at [815, 174] on link at bounding box center [819, 180] width 24 height 24
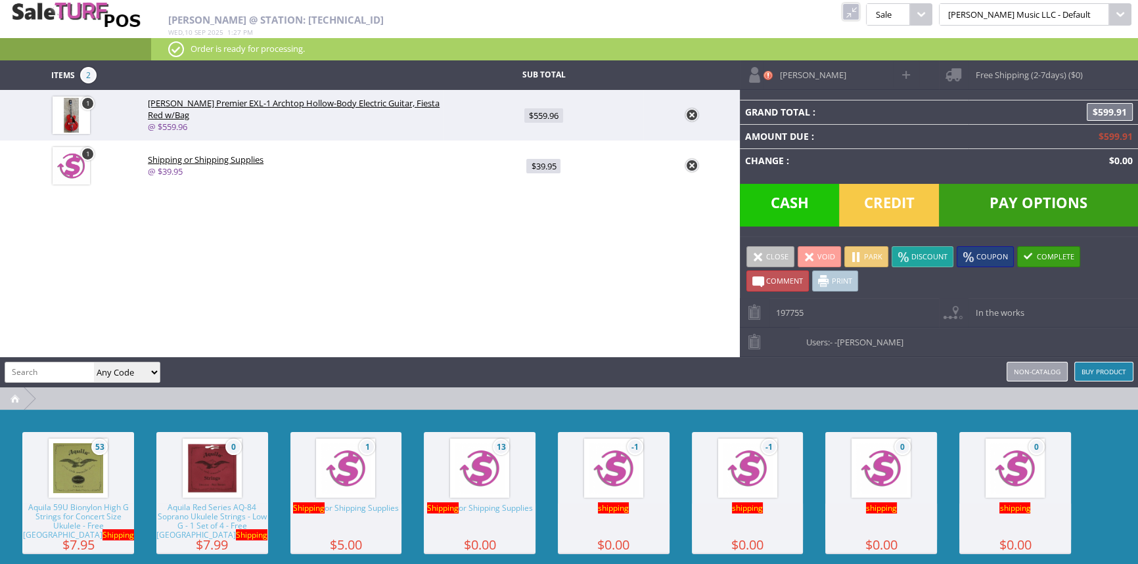
click at [907, 72] on span at bounding box center [906, 74] width 15 height 15
type input "Sam"
type input "Lanius"
type input "sglanius@gmail.com"
type input "772-713-1314"
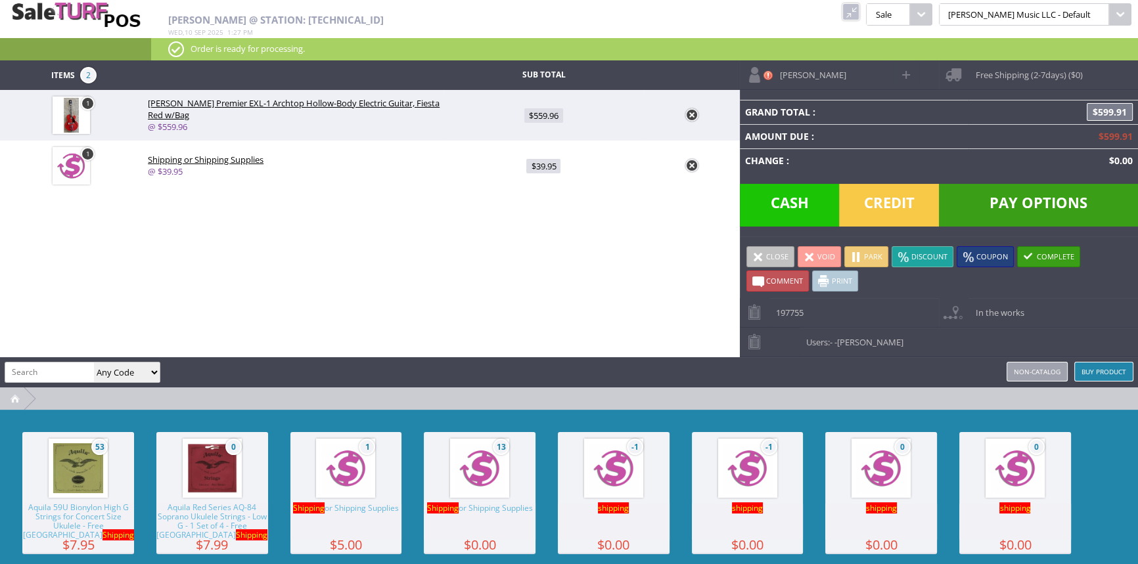
select select "6"
select select "1"
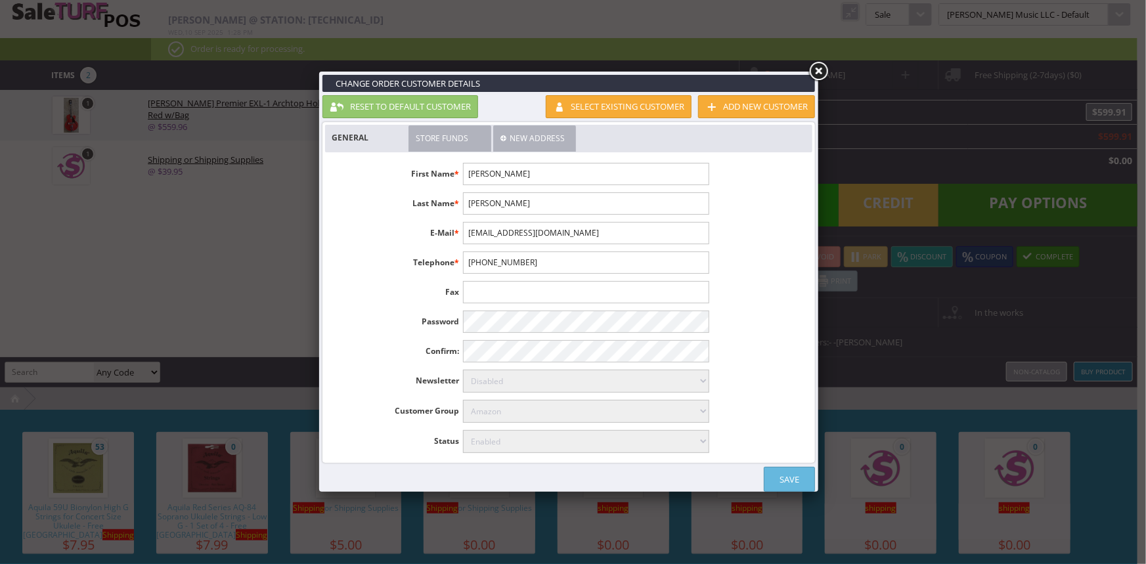
click at [807, 476] on link "Save" at bounding box center [789, 479] width 51 height 25
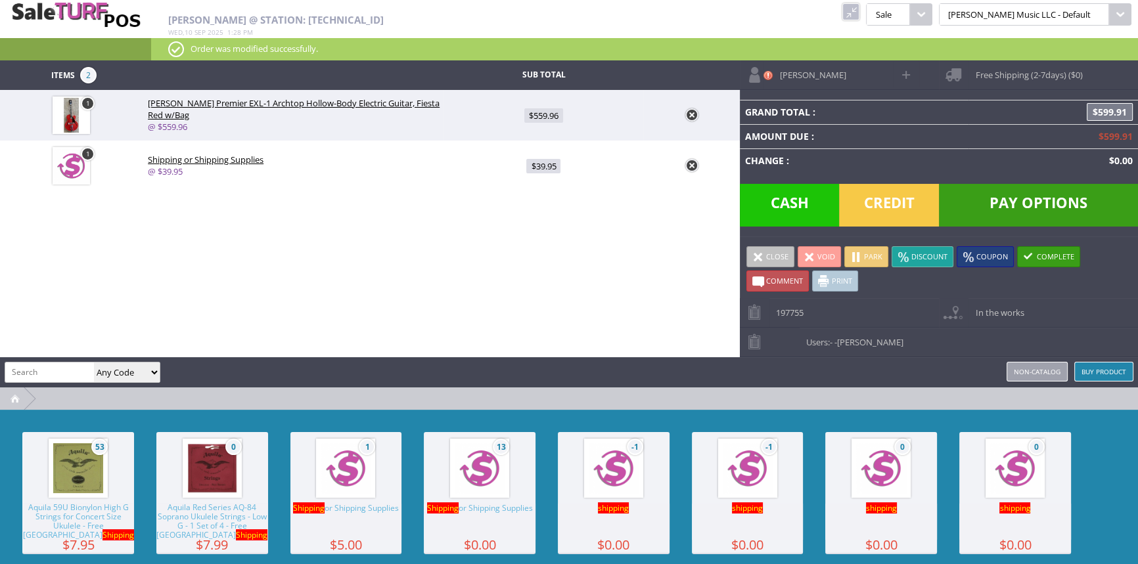
click at [1001, 209] on span "Pay Options" at bounding box center [1038, 205] width 199 height 43
select select "cash"
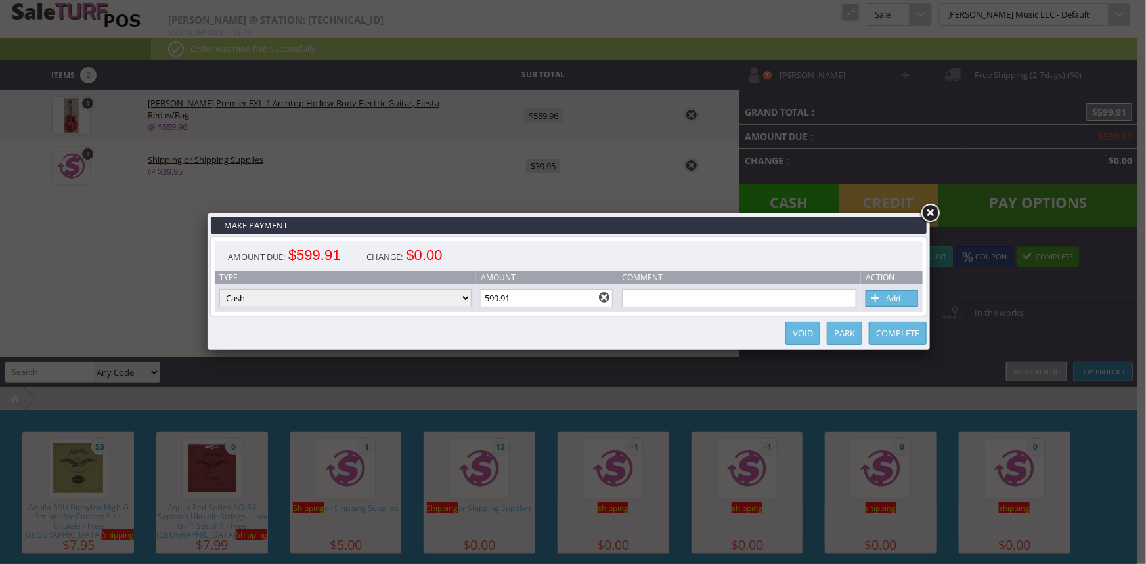
click at [407, 295] on select "Cash Credit Card Cheque or Money Order" at bounding box center [345, 298] width 252 height 18
select select "credit_card"
click at [219, 290] on select "Cash Credit Card Cheque or Money Order" at bounding box center [345, 298] width 252 height 18
click at [894, 301] on link "Add" at bounding box center [892, 298] width 53 height 16
select select
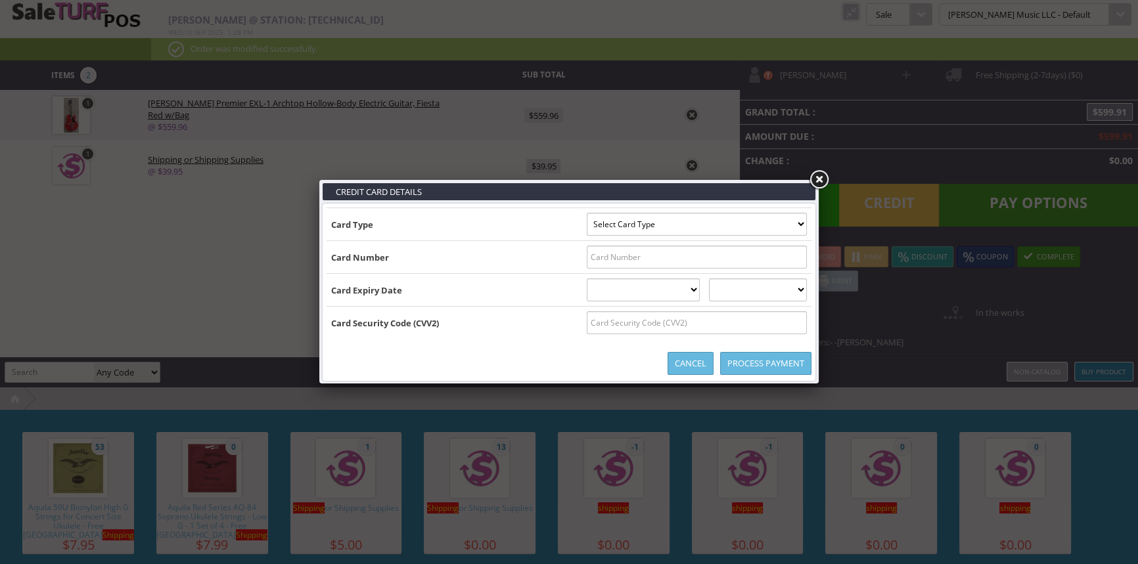
click at [797, 227] on select "Select Card Type Visa MasterCard Discover Card American Express Maestro Solo" at bounding box center [697, 224] width 220 height 23
select select "VISA"
click at [587, 213] on select "Select Card Type Visa MasterCard Discover Card American Express Maestro Solo" at bounding box center [697, 224] width 220 height 23
click at [792, 260] on input "text" at bounding box center [697, 257] width 220 height 23
click at [608, 260] on input "text" at bounding box center [697, 257] width 220 height 23
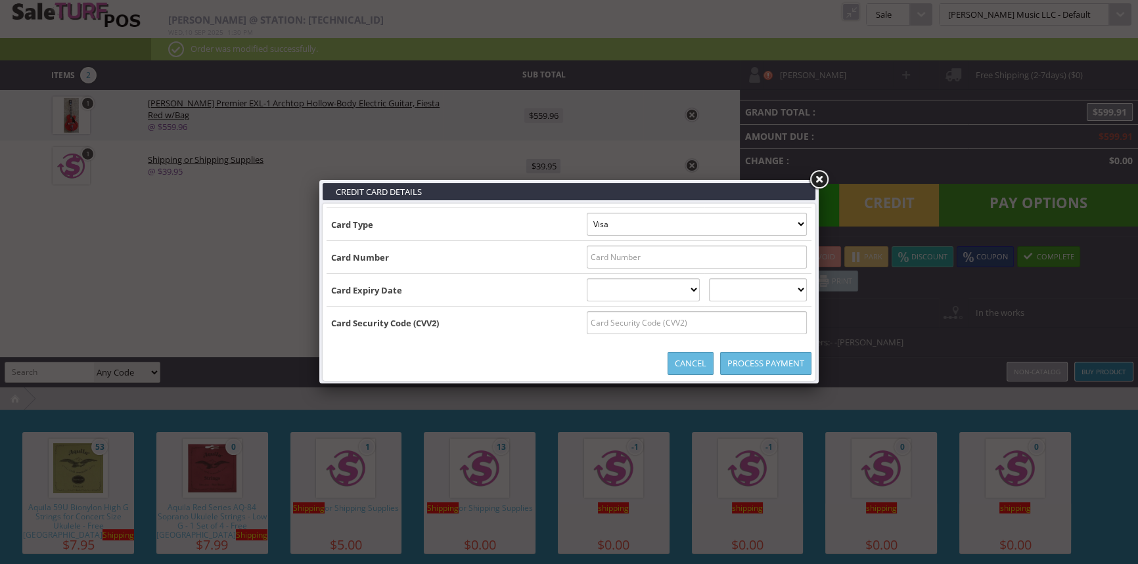
drag, startPoint x: 608, startPoint y: 260, endPoint x: 602, endPoint y: 252, distance: 9.9
paste input "4179 0309 6476 5303"
type input "4179 0309 6476 5303"
click at [662, 290] on select "01 January 02 February 03 March 04 April 05 May 06 June 07 July 08 August 09 Se…" at bounding box center [644, 290] width 114 height 23
select select "03"
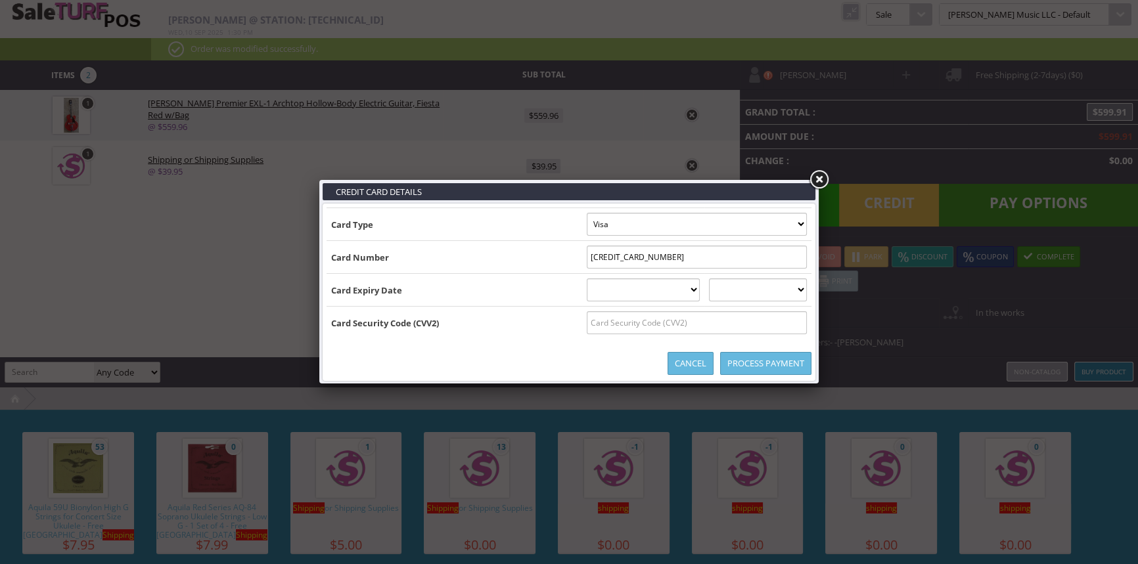
click at [587, 279] on select "01 January 02 February 03 March 04 April 05 May 06 June 07 July 08 August 09 Se…" at bounding box center [644, 290] width 114 height 23
click at [759, 292] on select "2025 2026 2027 2028 2029 2030 2031 2032 2033 2034 2035" at bounding box center [758, 290] width 98 height 23
select select "2026"
click at [722, 279] on select "2025 2026 2027 2028 2029 2030 2031 2032 2033 2034 2035" at bounding box center [758, 290] width 98 height 23
click at [656, 325] on input "text" at bounding box center [697, 322] width 220 height 23
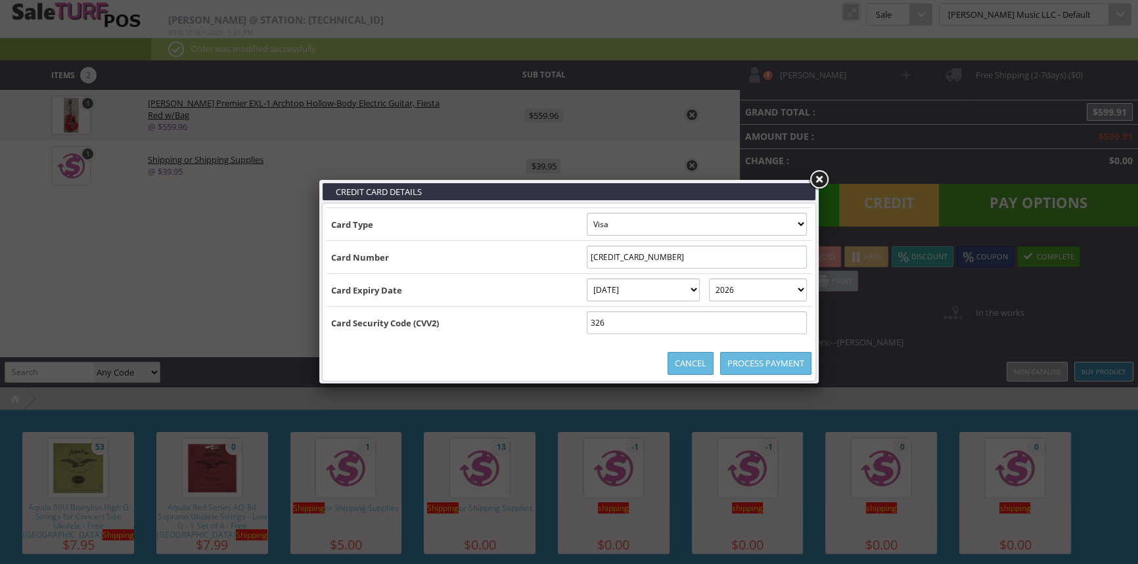
type input "326"
click at [765, 363] on link "Process Payment" at bounding box center [765, 363] width 91 height 23
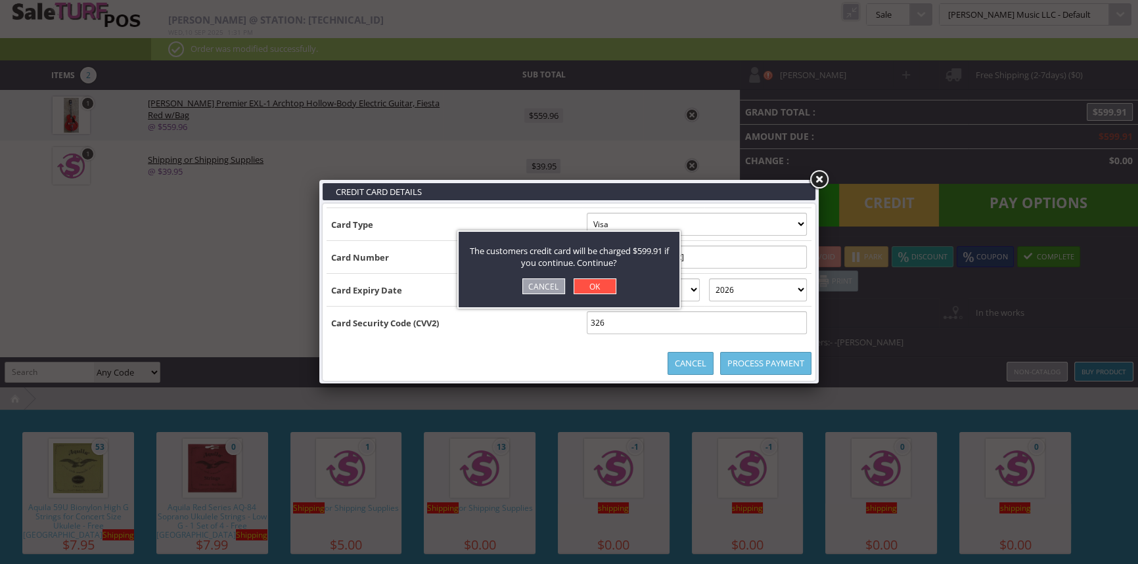
click at [605, 286] on link "OK" at bounding box center [595, 287] width 43 height 16
select select "cash"
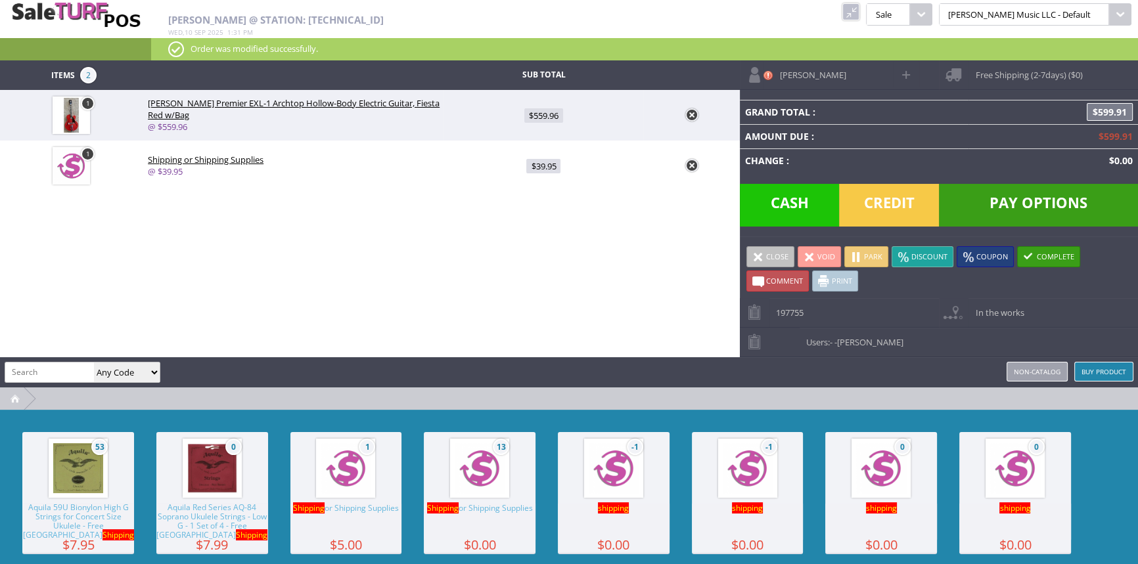
type input "0"
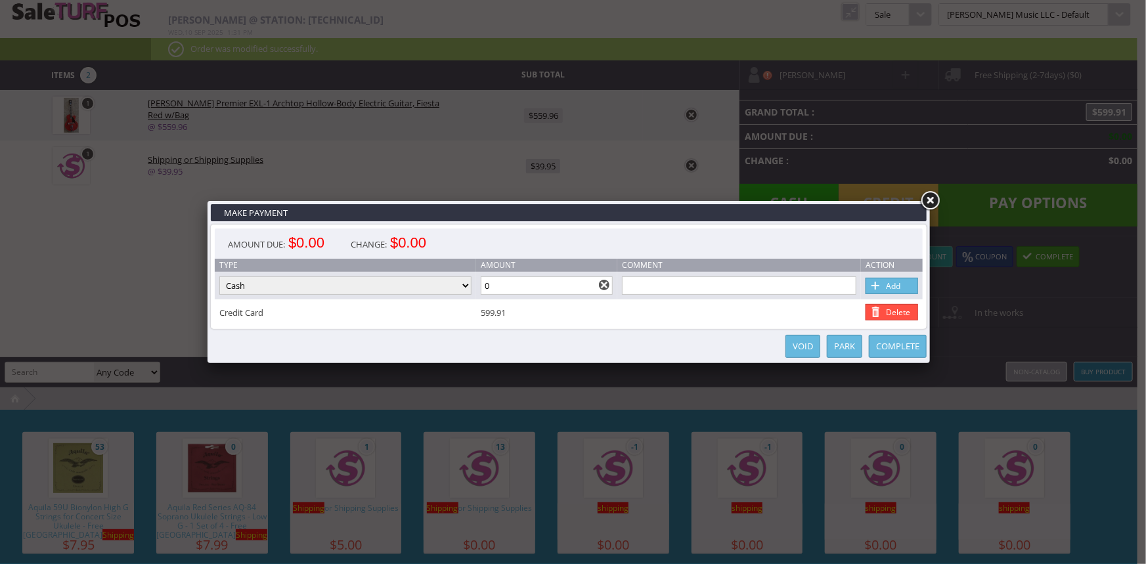
click at [902, 344] on link "Complete" at bounding box center [898, 346] width 58 height 23
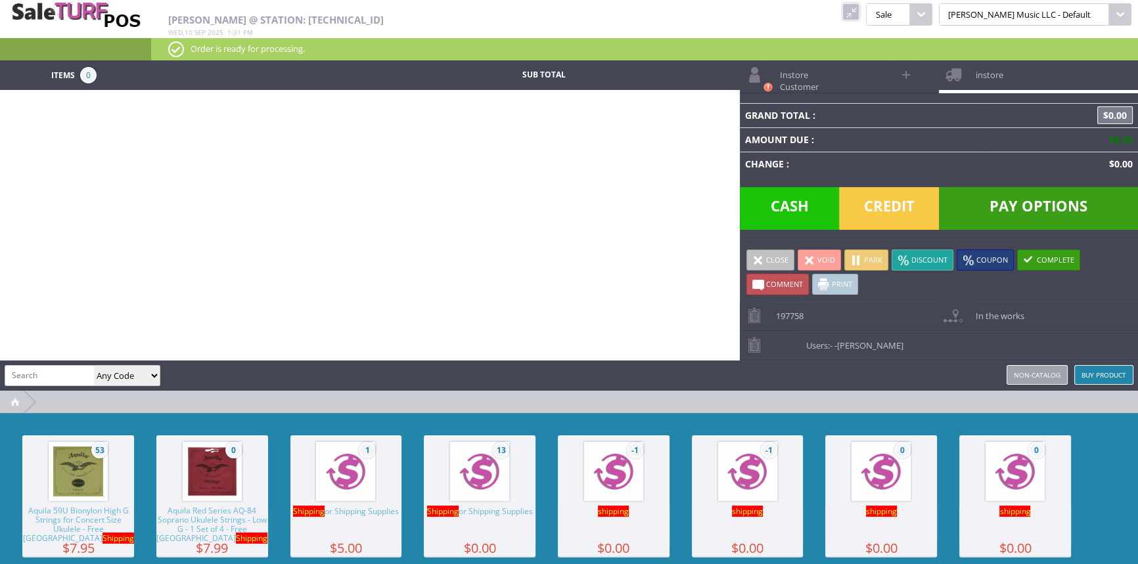
click at [859, 13] on link at bounding box center [850, 11] width 17 height 17
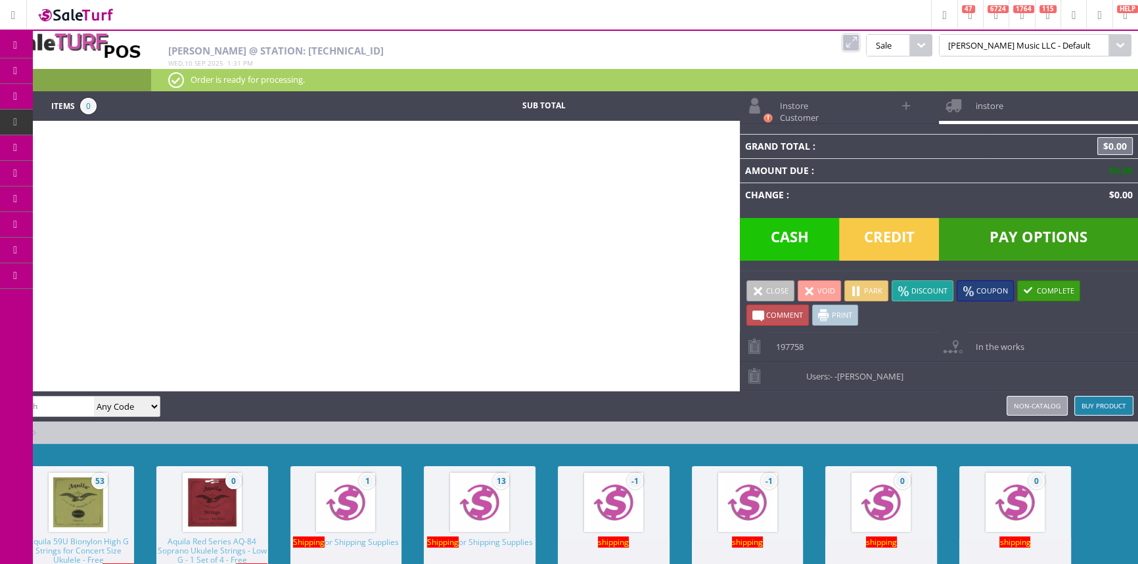
click at [100, 145] on span "Order List" at bounding box center [97, 149] width 39 height 12
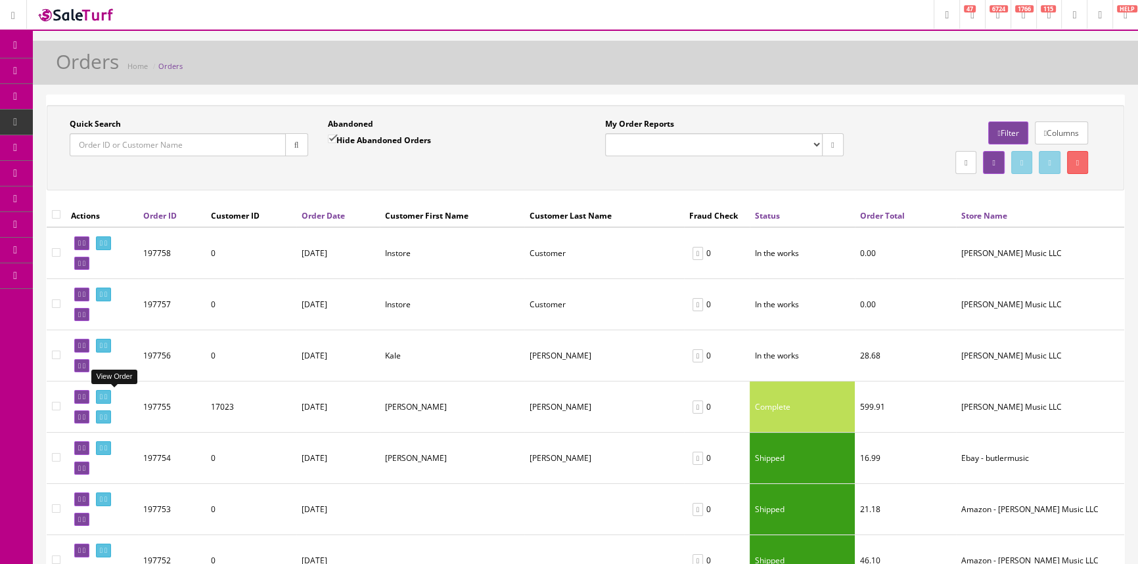
click at [105, 394] on link at bounding box center [103, 397] width 15 height 14
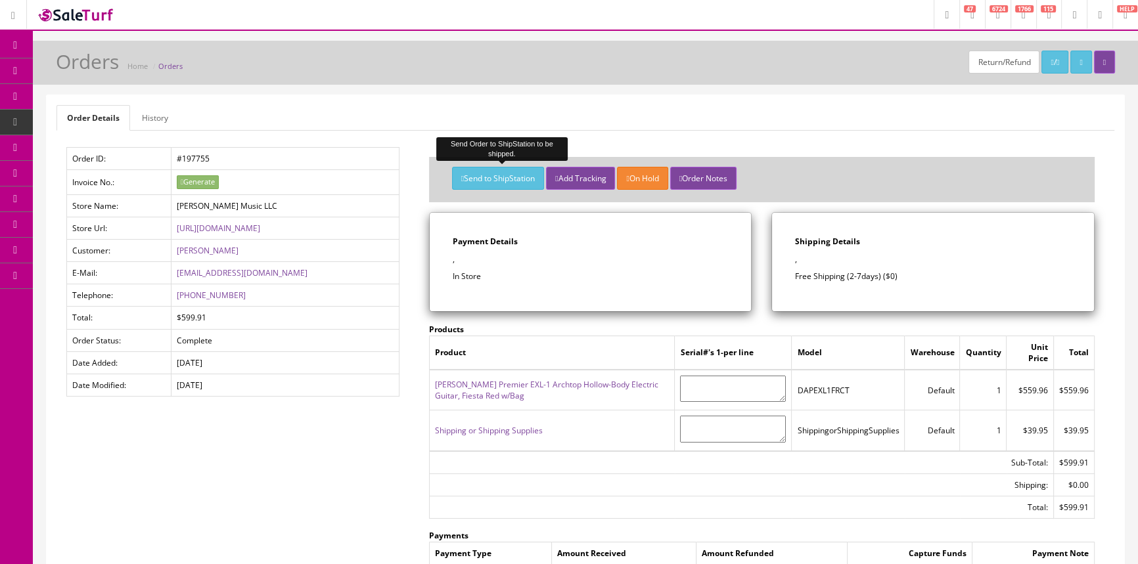
click at [514, 177] on button "Send to ShipStation" at bounding box center [498, 178] width 92 height 23
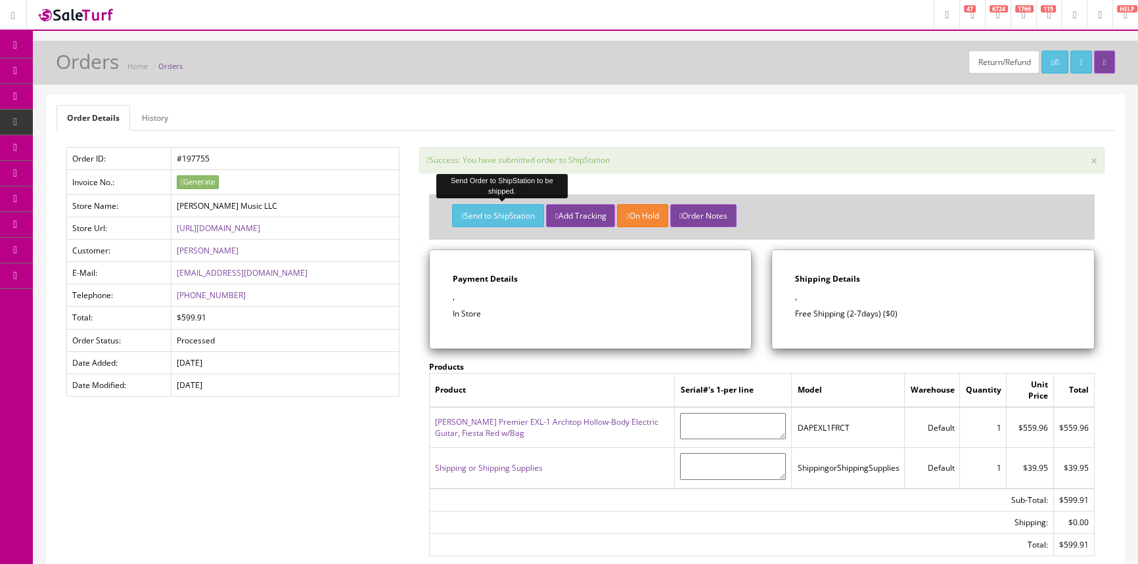
click at [104, 147] on span "Order List" at bounding box center [103, 147] width 36 height 11
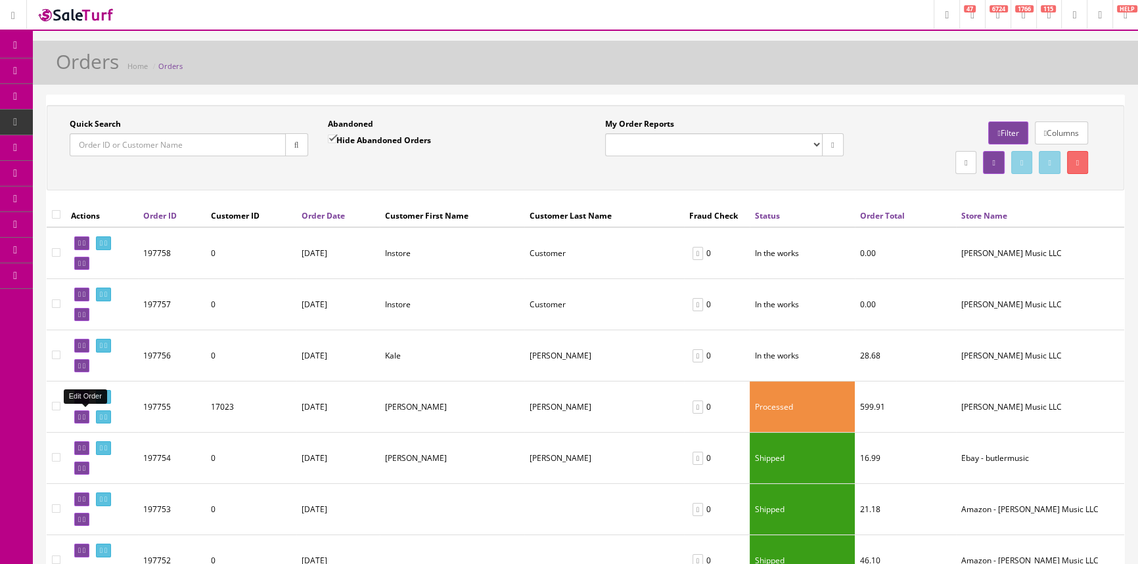
click at [81, 414] on icon at bounding box center [79, 417] width 3 height 7
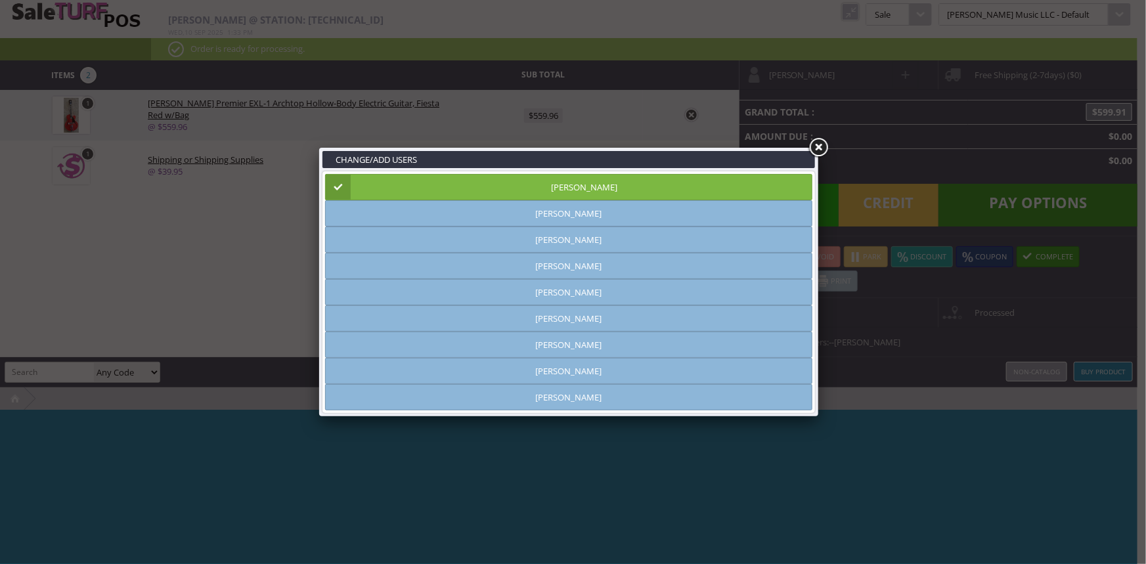
type input "amber helgren"
drag, startPoint x: 819, startPoint y: 145, endPoint x: 945, endPoint y: 112, distance: 130.2
click at [820, 145] on link at bounding box center [819, 148] width 24 height 24
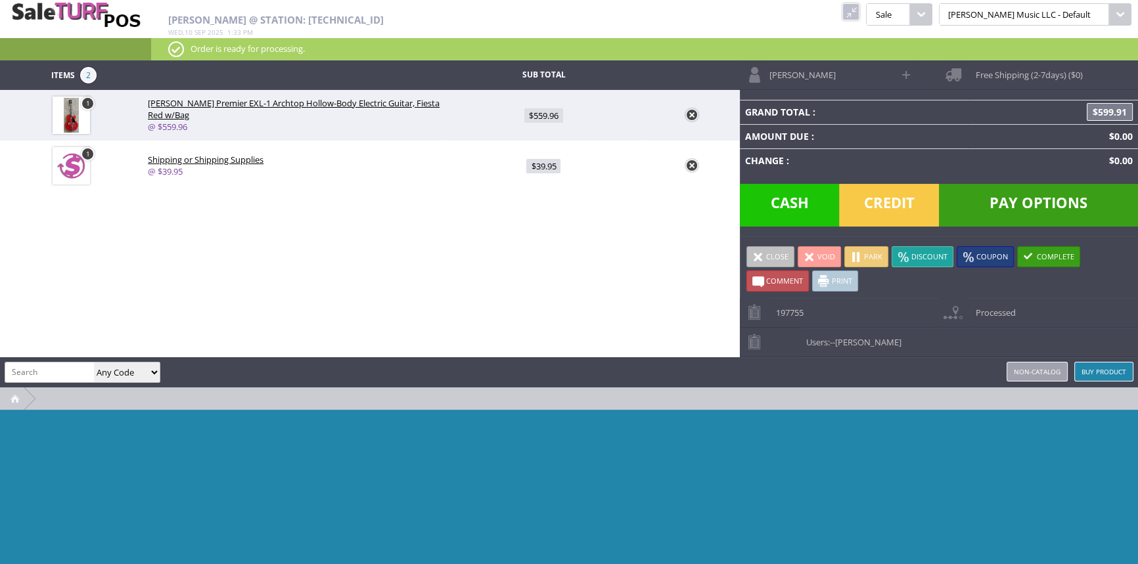
click at [991, 72] on span "Free Shipping (2-7days) ($0)" at bounding box center [1025, 70] width 114 height 20
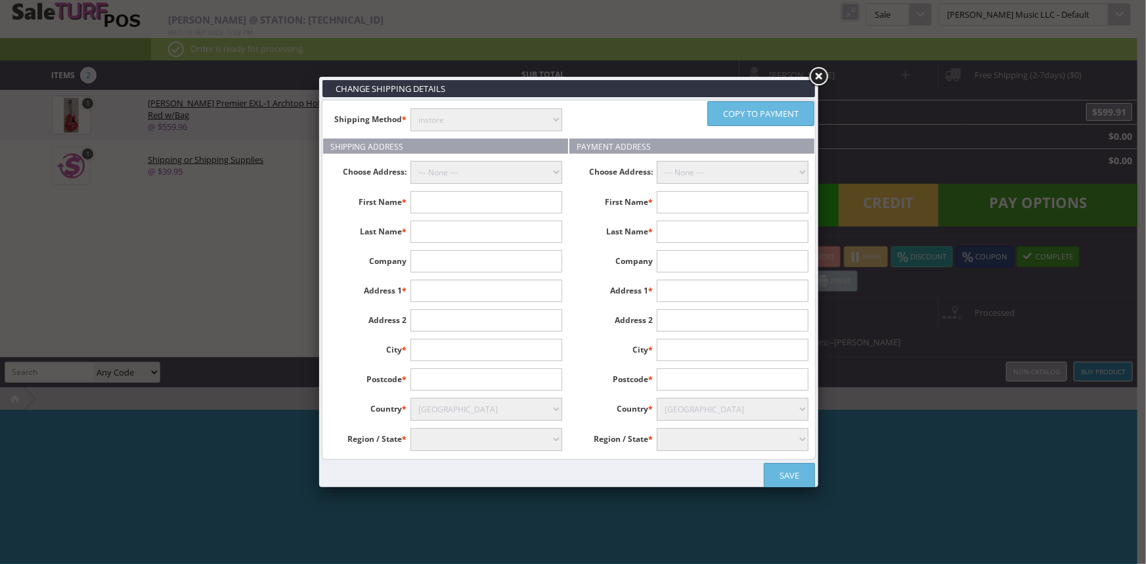
click at [466, 124] on select "instore Free Shipping (2-7days) ($0) text_description ($0)" at bounding box center [487, 119] width 152 height 23
click at [541, 402] on select "Aaland Islands Afghanistan Albania Algeria American Samoa Andorra Angola Anguil…" at bounding box center [487, 409] width 152 height 23
select select "223"
click at [411, 398] on select "Aaland Islands Afghanistan Albania Algeria American Samoa Andorra Angola Anguil…" at bounding box center [487, 409] width 152 height 23
click at [509, 117] on select "instore Free Shipping (2-7days) ($0) text_description ($0)" at bounding box center [487, 119] width 152 height 23
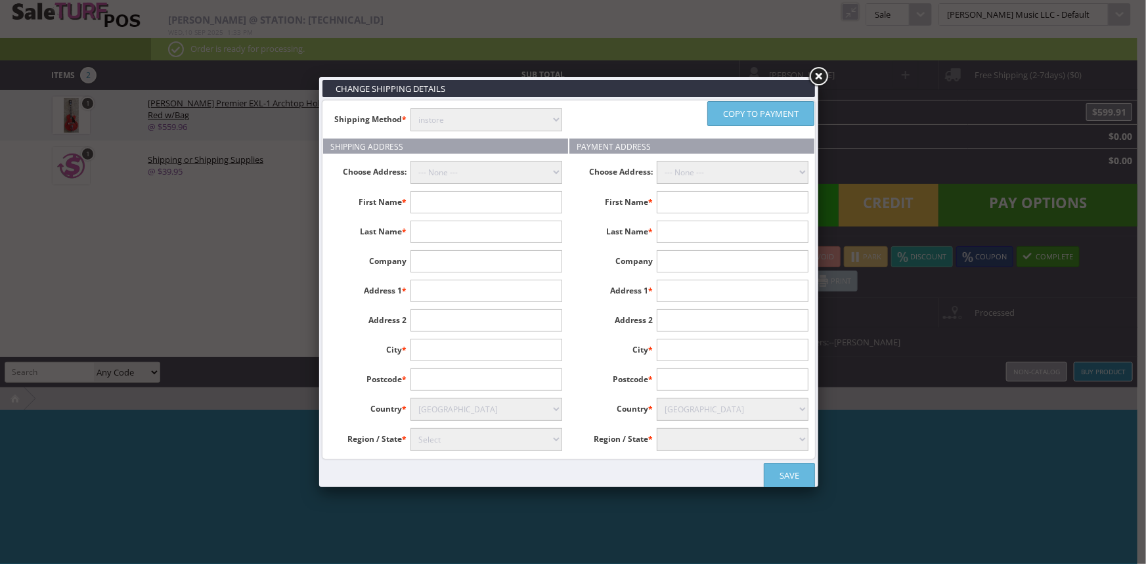
select select "free.free"
click at [411, 108] on select "instore Free Shipping (2-7days) ($0) text_description ($0)" at bounding box center [487, 119] width 152 height 23
click at [484, 197] on input "text" at bounding box center [487, 202] width 152 height 22
click at [493, 196] on input "Sam Lanius" at bounding box center [487, 202] width 152 height 22
type input "Sam"
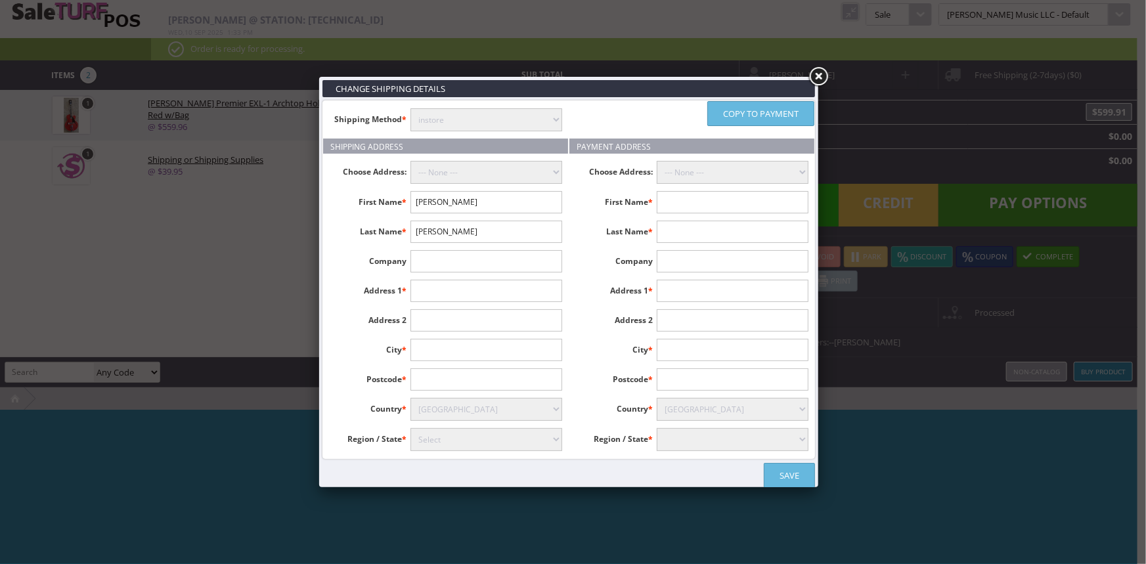
type input "Lanius"
type input "14300 Conway Meadows Ct East"
type input "Apt, 305"
click at [549, 348] on input "text" at bounding box center [487, 350] width 152 height 22
type input "Chesterfield"
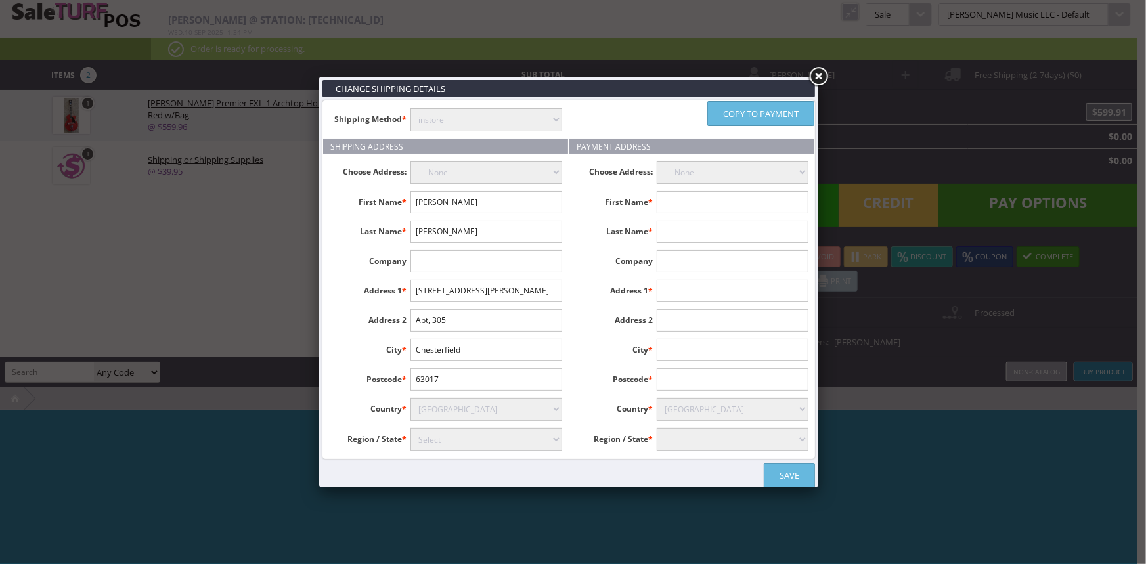
type input "63017"
click at [467, 433] on select "Select Alabama Alaska American Samoa Arizona Arkansas Armed Forces Africa Armed…" at bounding box center [487, 439] width 152 height 23
select select "3648"
click at [411, 428] on select "Select Alabama Alaska American Samoa Arizona Arkansas Armed Forces Africa Armed…" at bounding box center [487, 439] width 152 height 23
click at [761, 198] on input "text" at bounding box center [733, 202] width 152 height 22
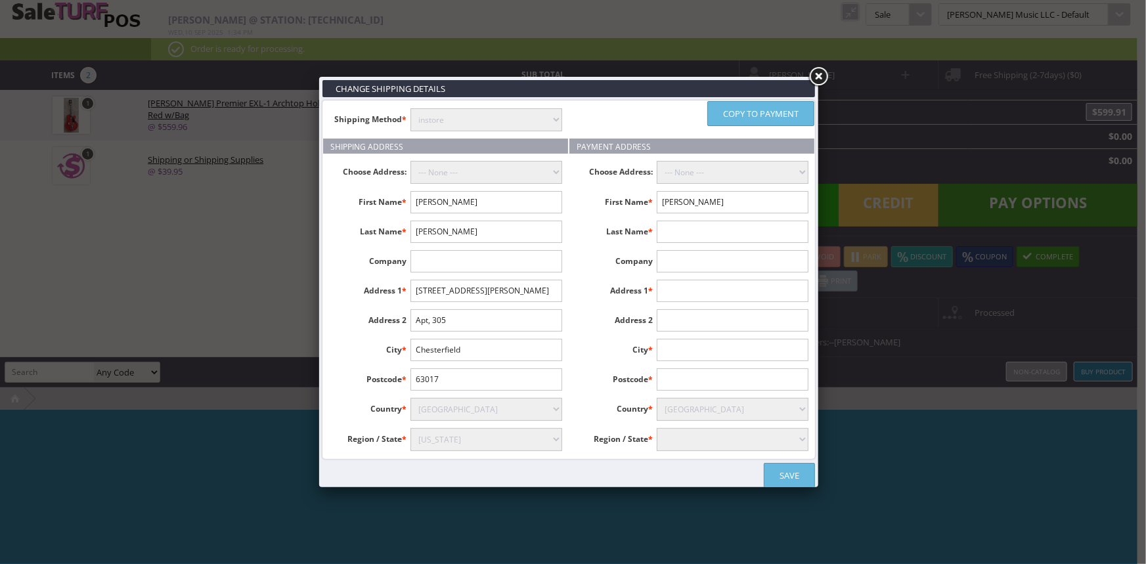
type input "Sam"
type input "Lanius"
type input "5267 ELeuthra Circle"
type input "Vero Beach"
type input "32967"
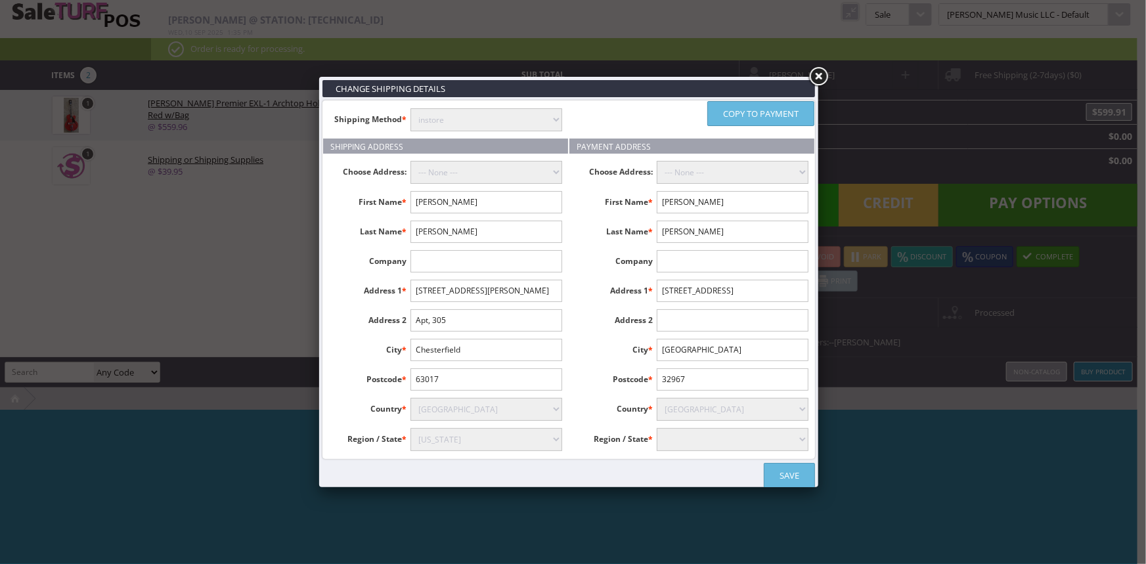
click at [729, 411] on select "Aaland Islands Afghanistan Albania Algeria American Samoa Andorra Angola Anguil…" at bounding box center [733, 409] width 152 height 23
select select "223"
click at [657, 398] on select "Aaland Islands Afghanistan Albania Algeria American Samoa Andorra Angola Anguil…" at bounding box center [733, 409] width 152 height 23
click at [792, 436] on select "Select Alabama Alaska American Samoa Arizona Arkansas Armed Forces Africa Armed…" at bounding box center [733, 439] width 152 height 23
select select "3630"
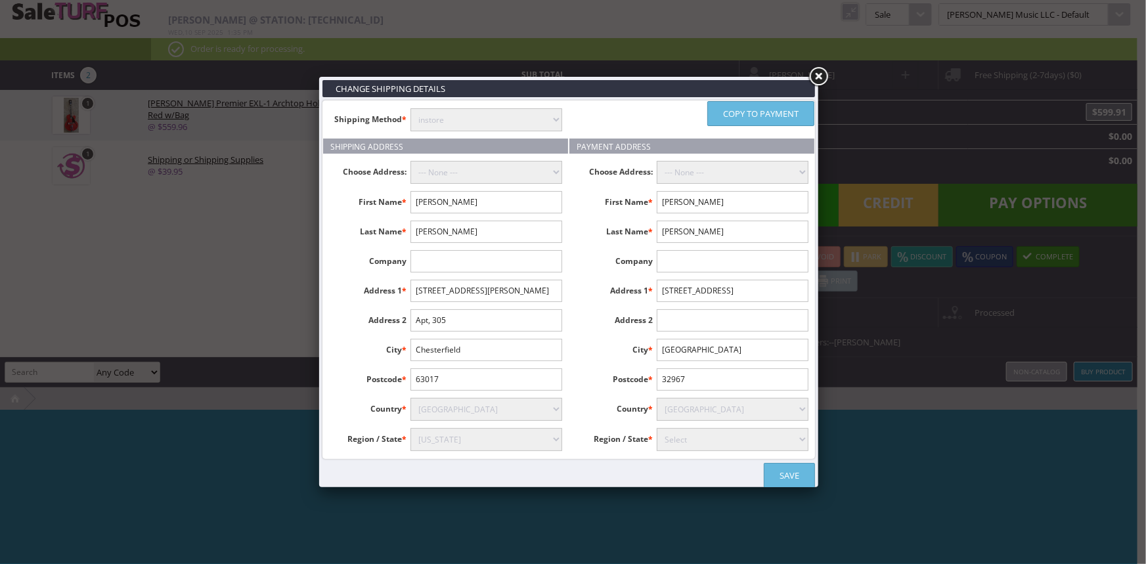
click at [657, 428] on select "Select Alabama Alaska American Samoa Arizona Arkansas Armed Forces Africa Armed…" at bounding box center [733, 439] width 152 height 23
click at [782, 465] on link "Save" at bounding box center [789, 475] width 51 height 25
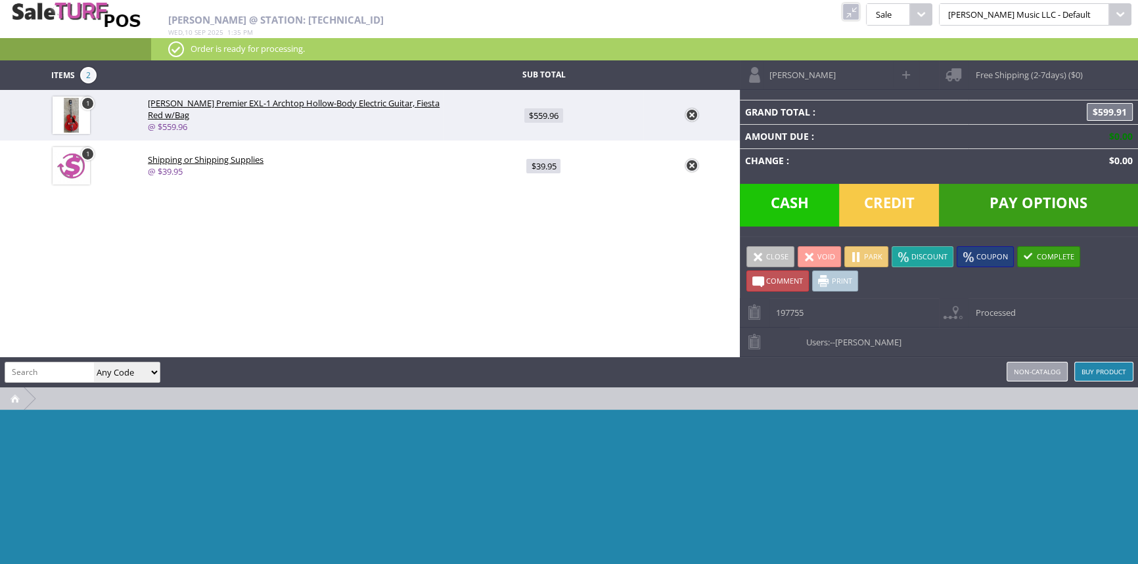
click at [987, 72] on span "Free Shipping (2-7days) ($0)" at bounding box center [1025, 70] width 114 height 20
select select "223"
select select "3648"
select select "223"
select select "3630"
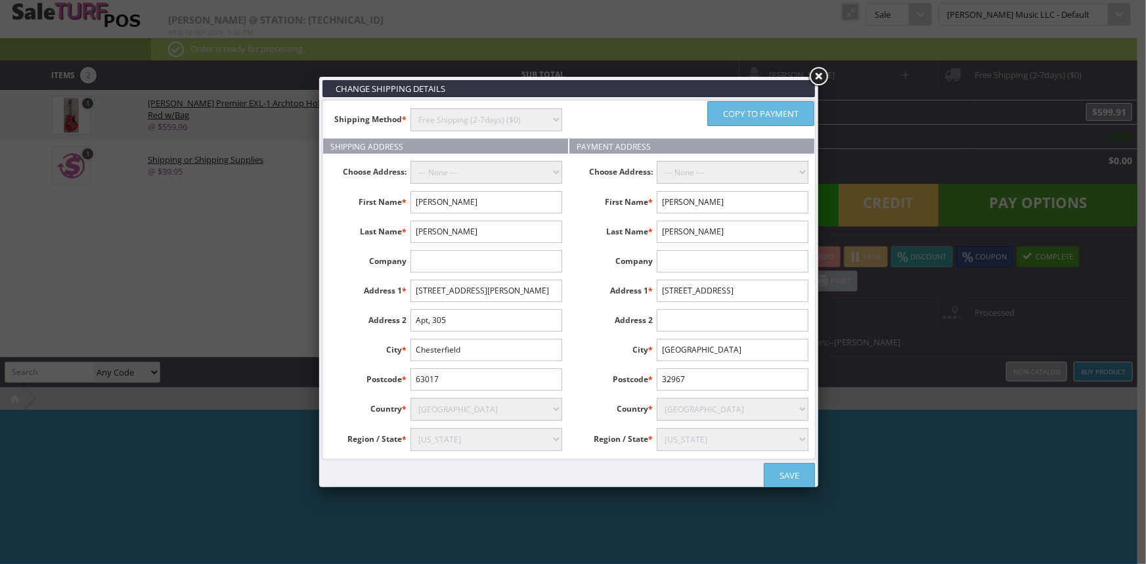
click at [798, 472] on link "Save" at bounding box center [789, 475] width 51 height 25
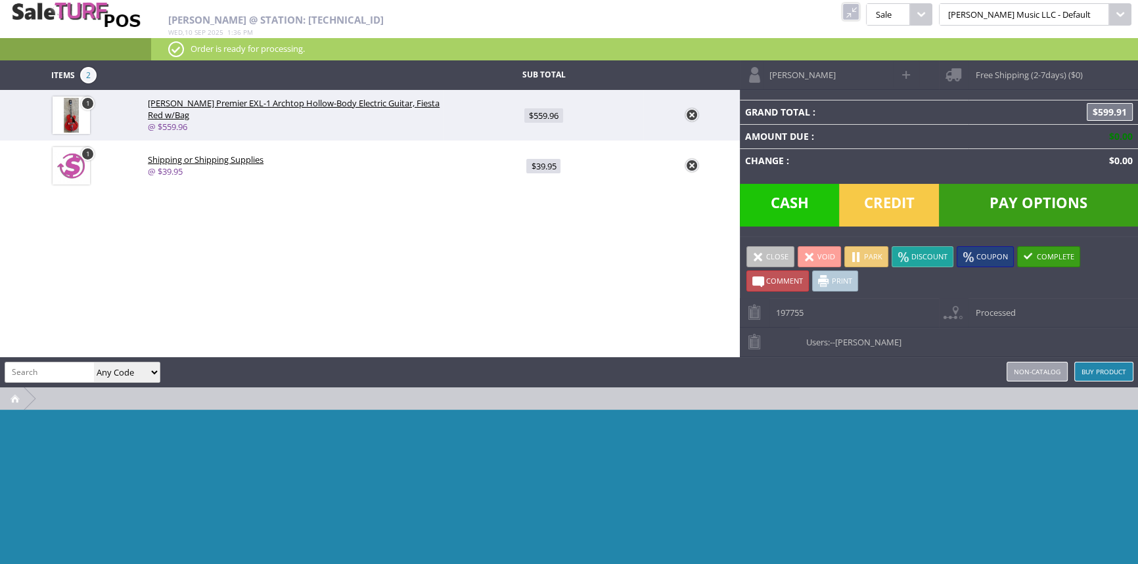
click at [762, 251] on span at bounding box center [758, 257] width 12 height 12
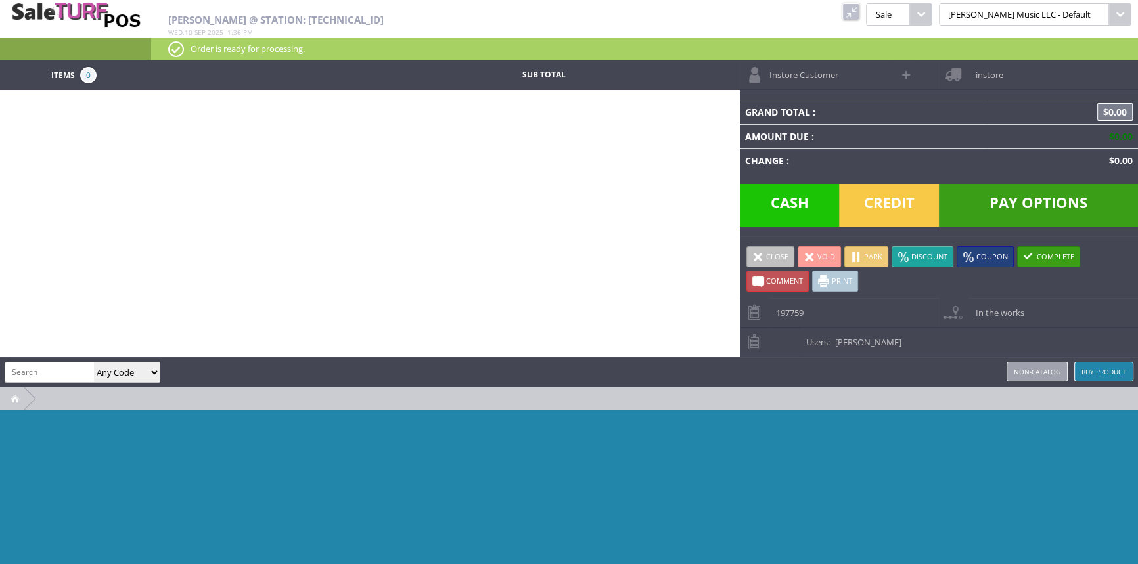
click at [859, 9] on link at bounding box center [850, 11] width 17 height 17
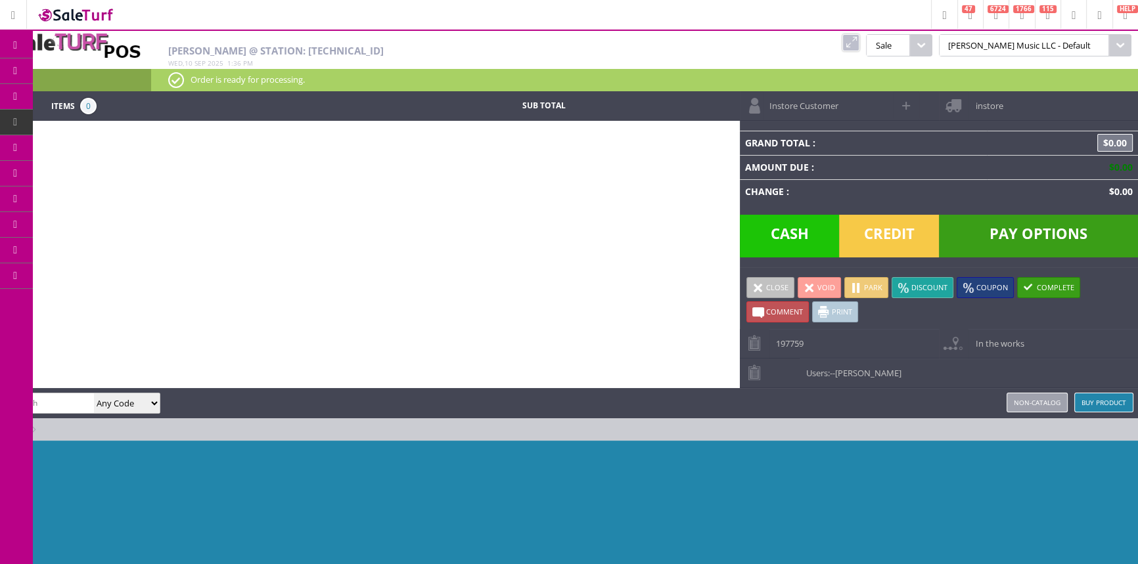
click at [111, 147] on span "Order List" at bounding box center [104, 149] width 39 height 12
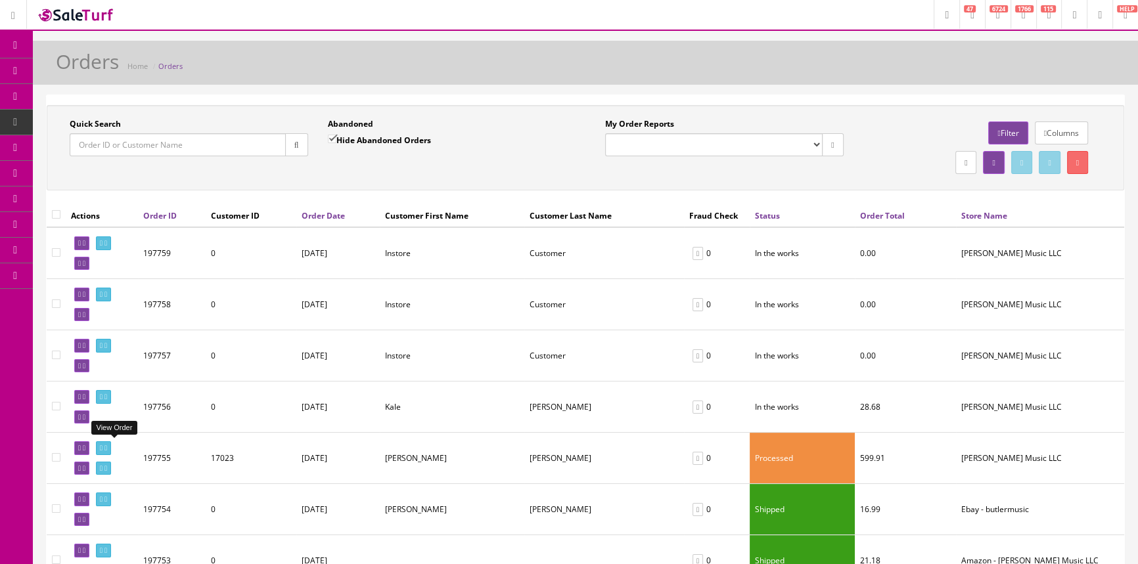
click at [102, 445] on icon at bounding box center [101, 448] width 3 height 7
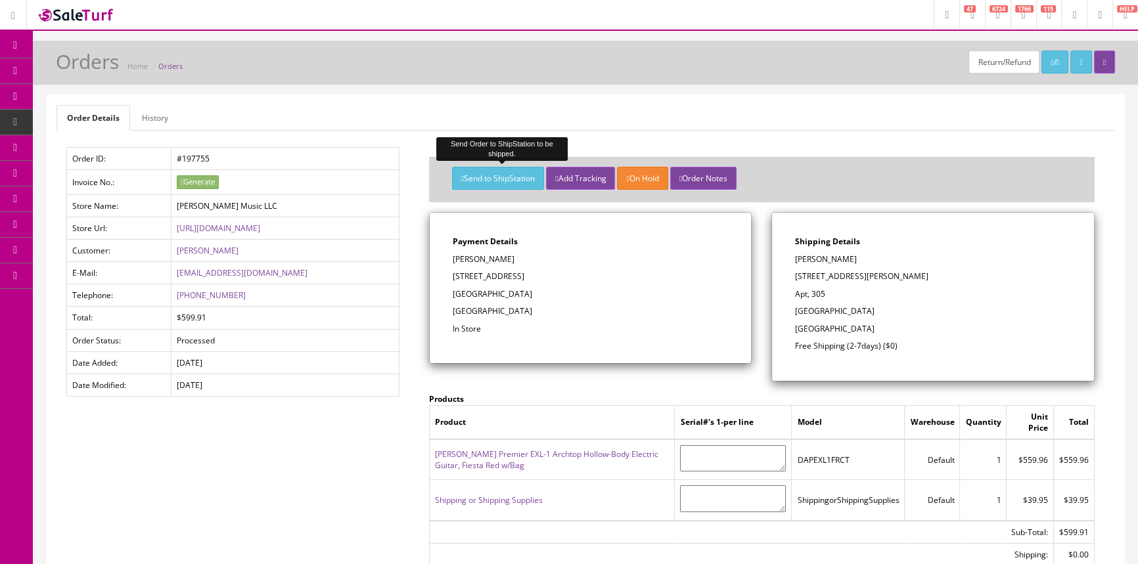
click at [512, 181] on button "Send to ShipStation" at bounding box center [498, 178] width 92 height 23
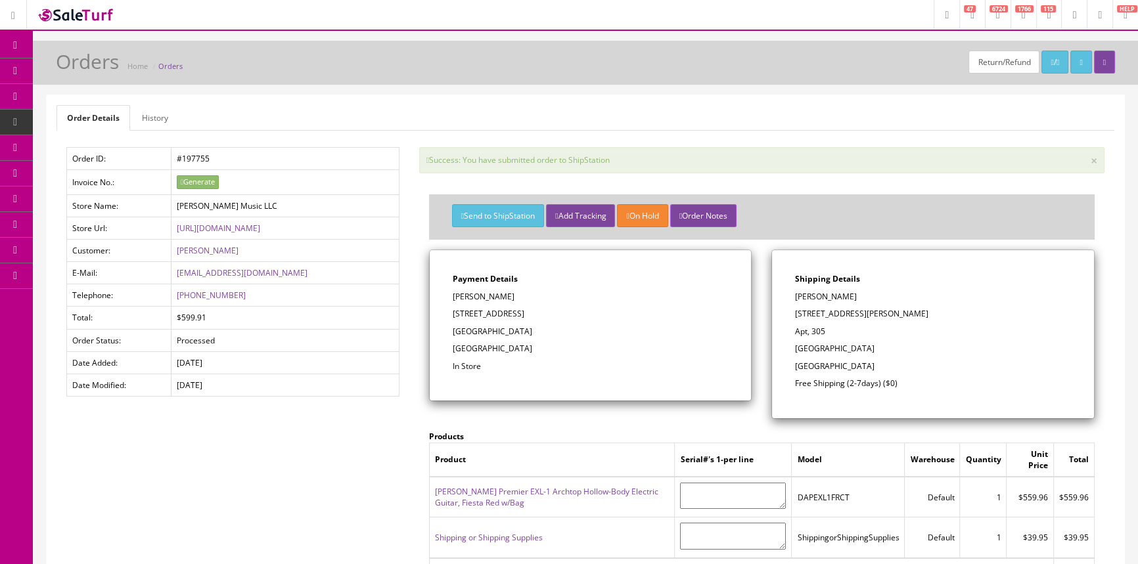
click at [505, 492] on link "[PERSON_NAME] Premier EXL-1 Archtop Hollow-Body Electric Guitar, Fiesta Red w/B…" at bounding box center [546, 497] width 223 height 22
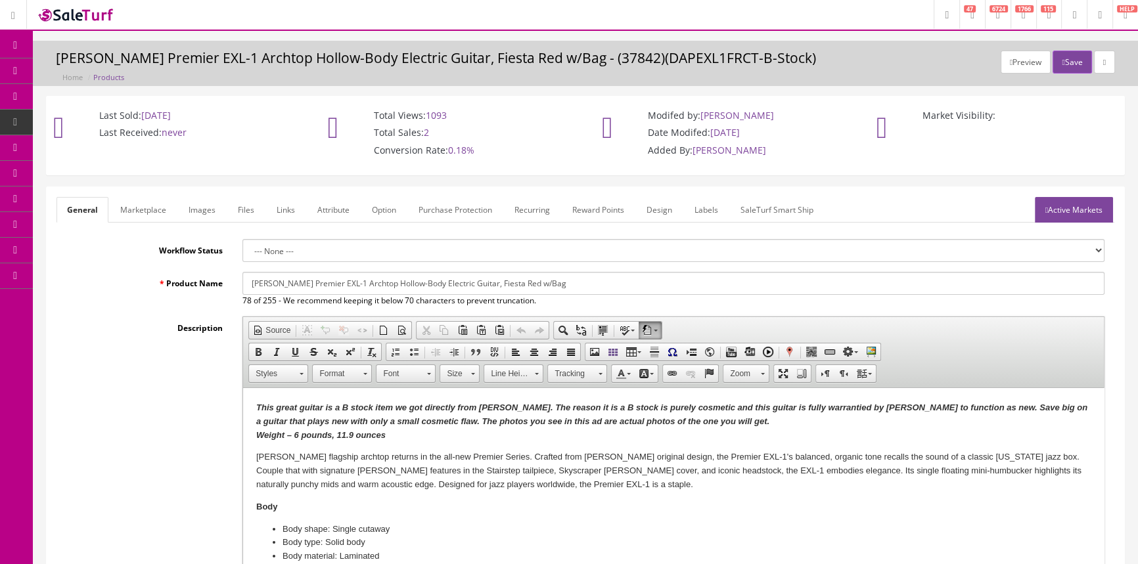
click at [198, 209] on link "Images" at bounding box center [202, 210] width 48 height 26
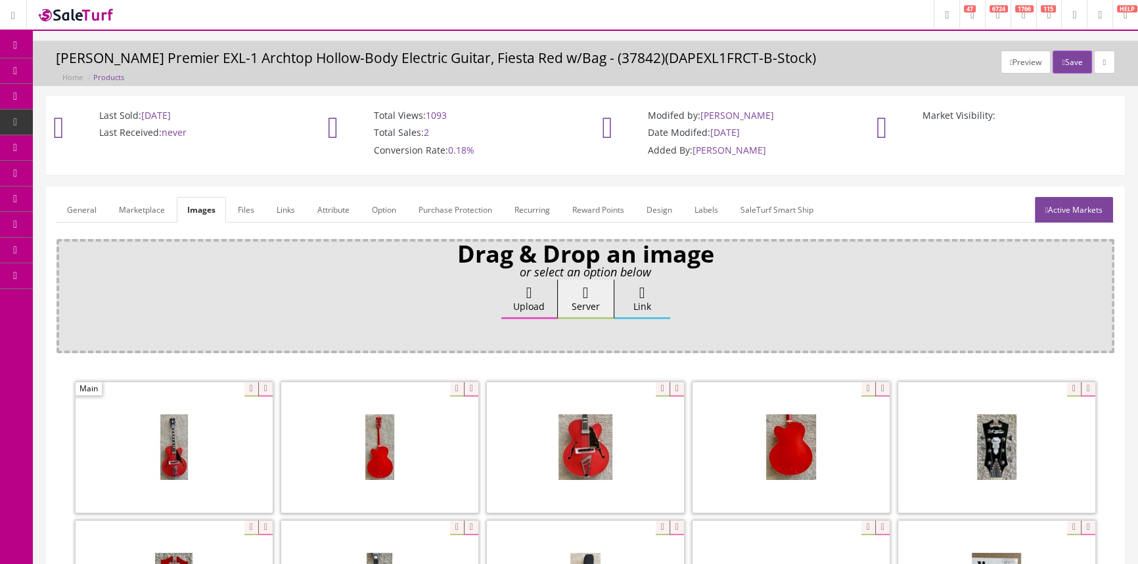
click at [95, 113] on link "POS Console" at bounding box center [102, 123] width 138 height 26
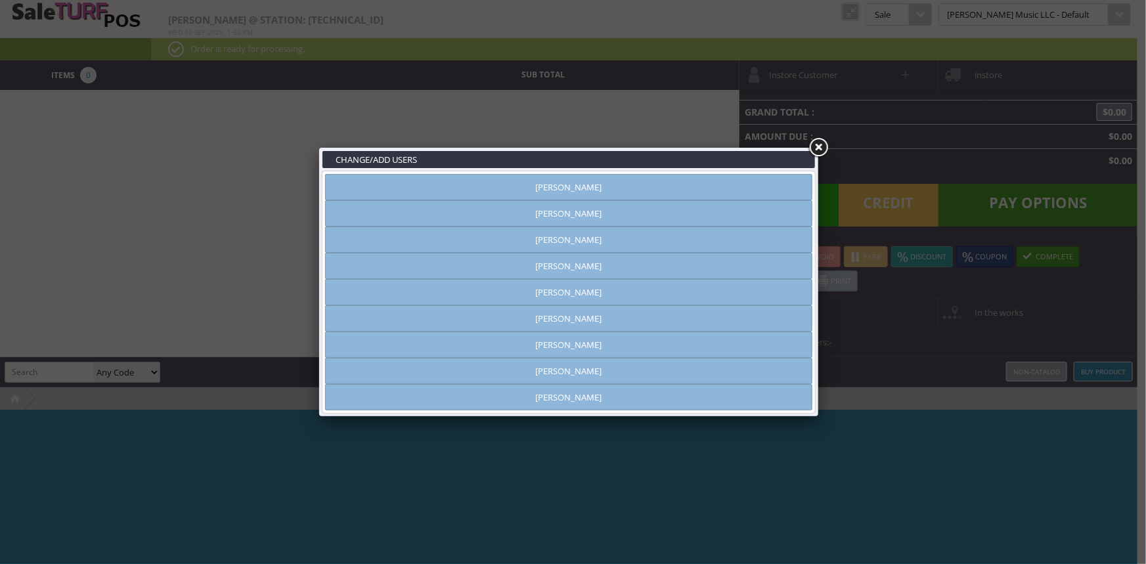
type input "[PERSON_NAME]"
click at [497, 191] on link "[PERSON_NAME]" at bounding box center [569, 187] width 488 height 26
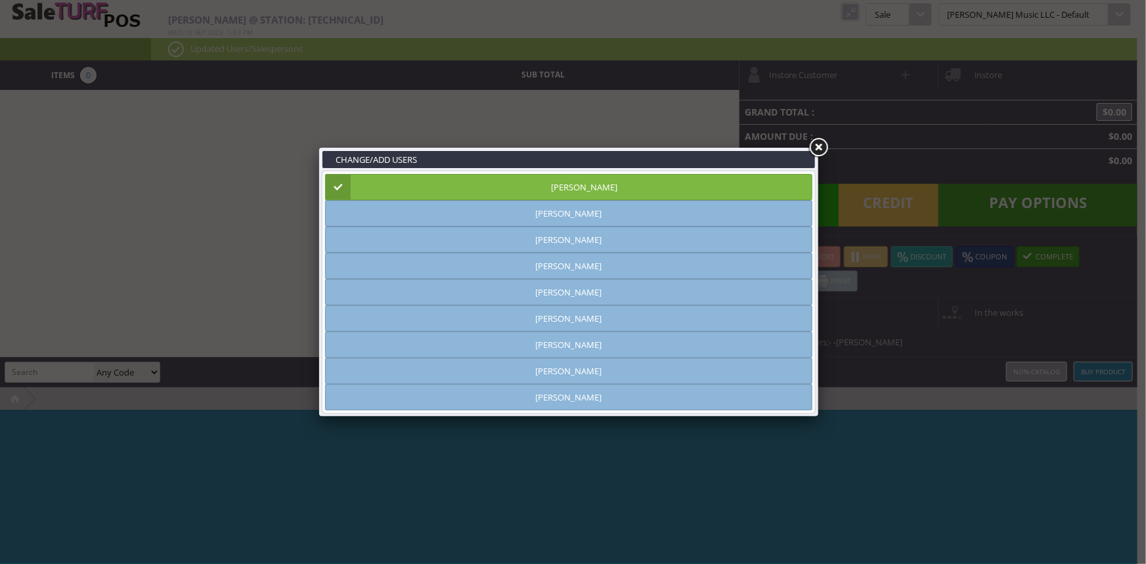
click at [817, 146] on link at bounding box center [819, 148] width 24 height 24
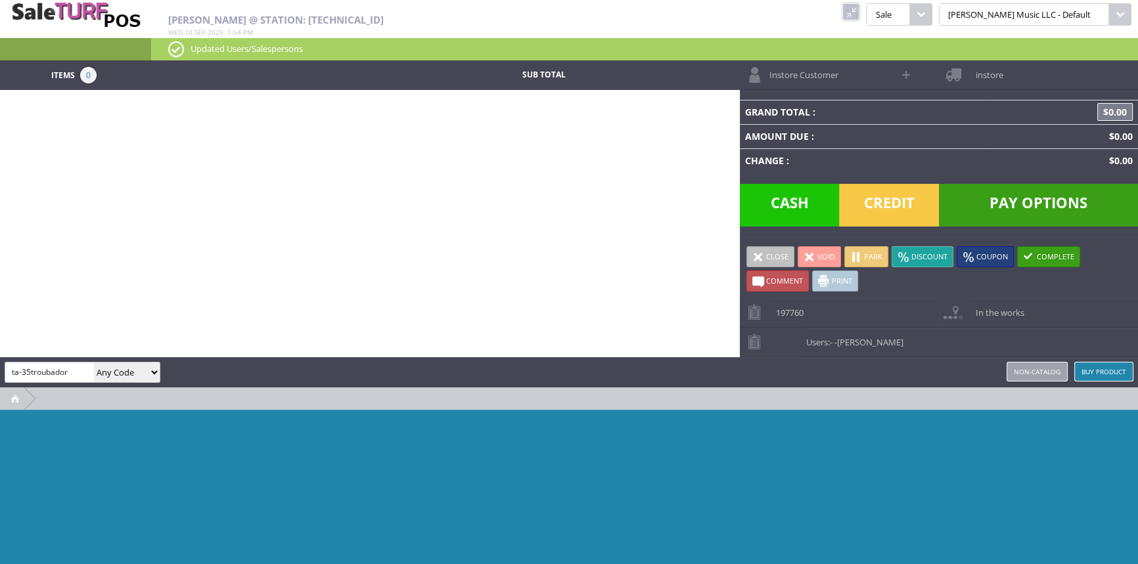
type input "ta-35troubador"
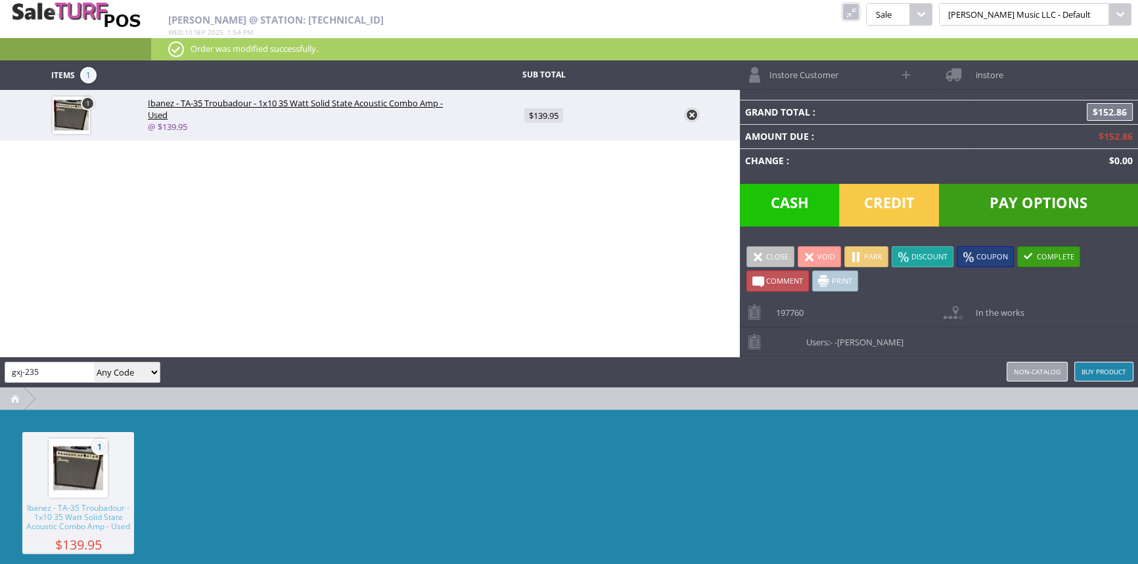
type input "gxj-235"
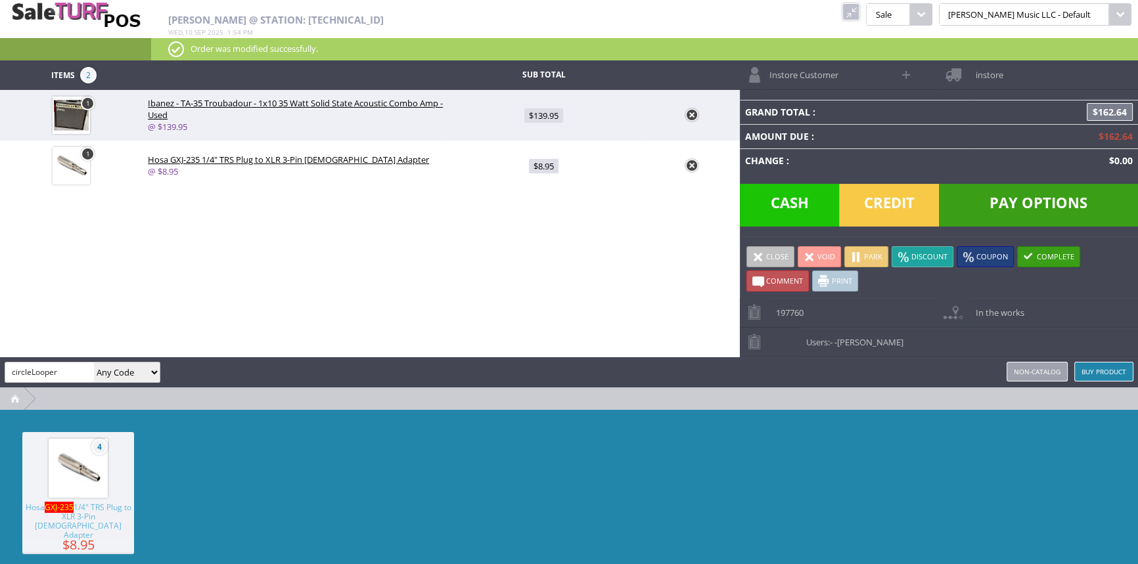
type input "circleLooper"
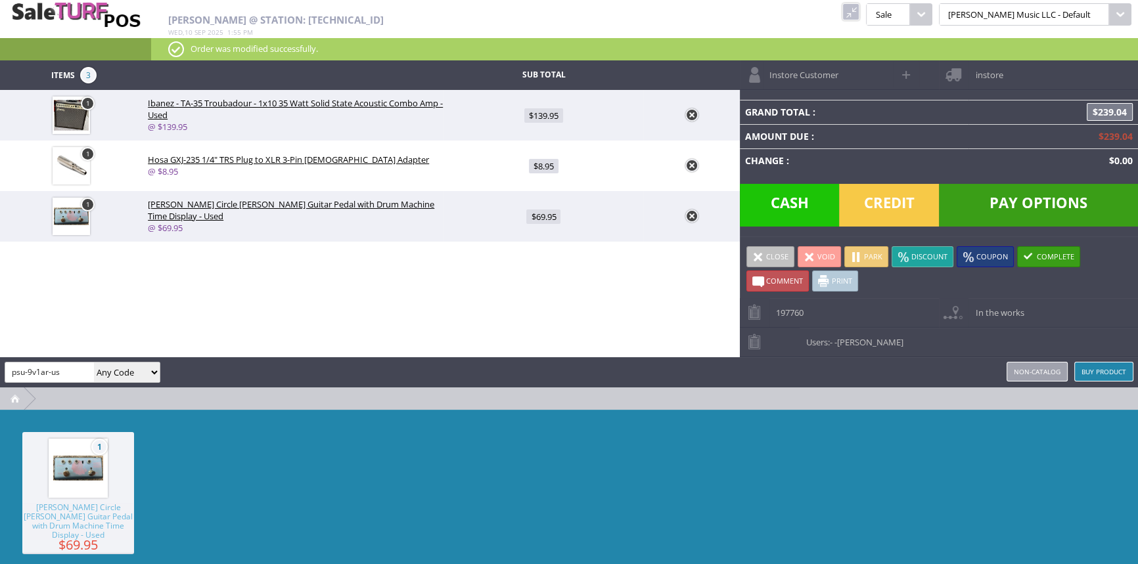
type input "psu-9v1ar-us"
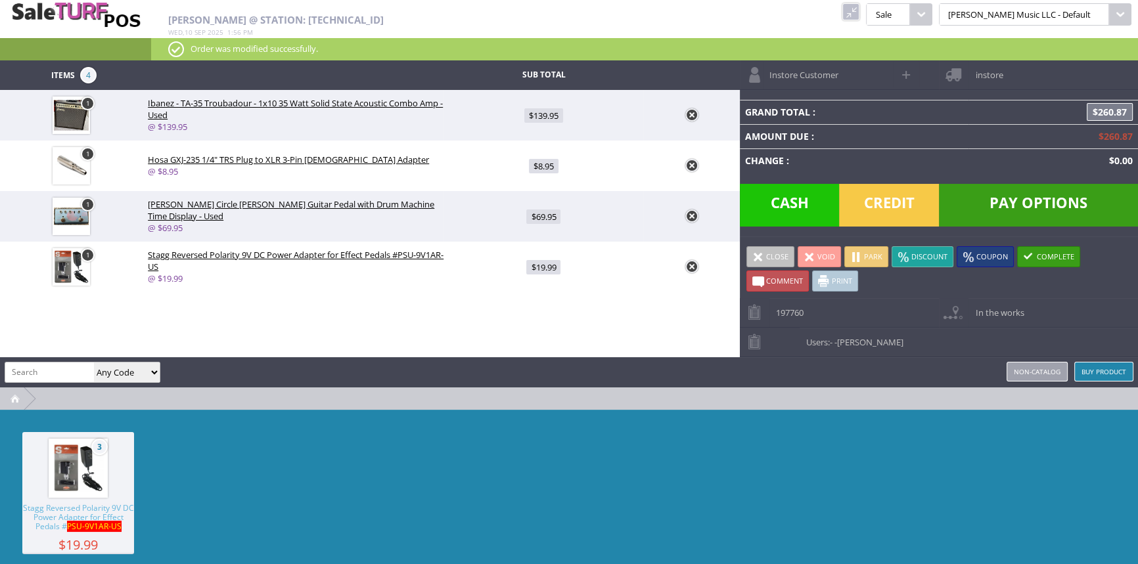
click at [1041, 196] on span "Pay Options" at bounding box center [1038, 205] width 199 height 43
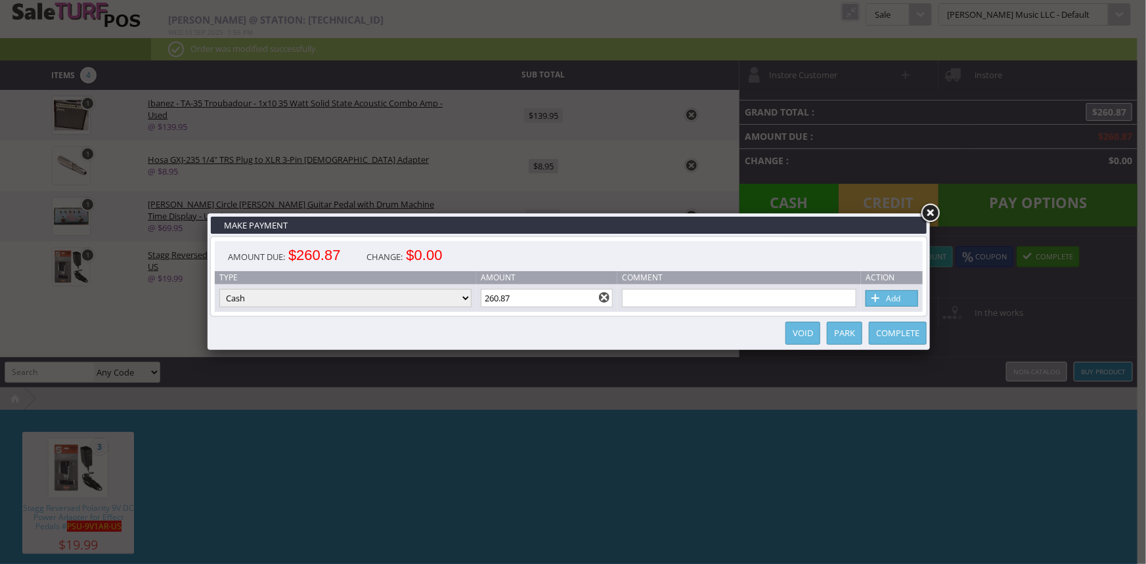
drag, startPoint x: 548, startPoint y: 304, endPoint x: 480, endPoint y: 299, distance: 68.5
click at [479, 305] on td "Amount 260.87" at bounding box center [547, 298] width 142 height 28
click at [535, 299] on input "260.87" at bounding box center [547, 298] width 133 height 18
type input "2"
click at [886, 302] on link "Add" at bounding box center [892, 298] width 53 height 16
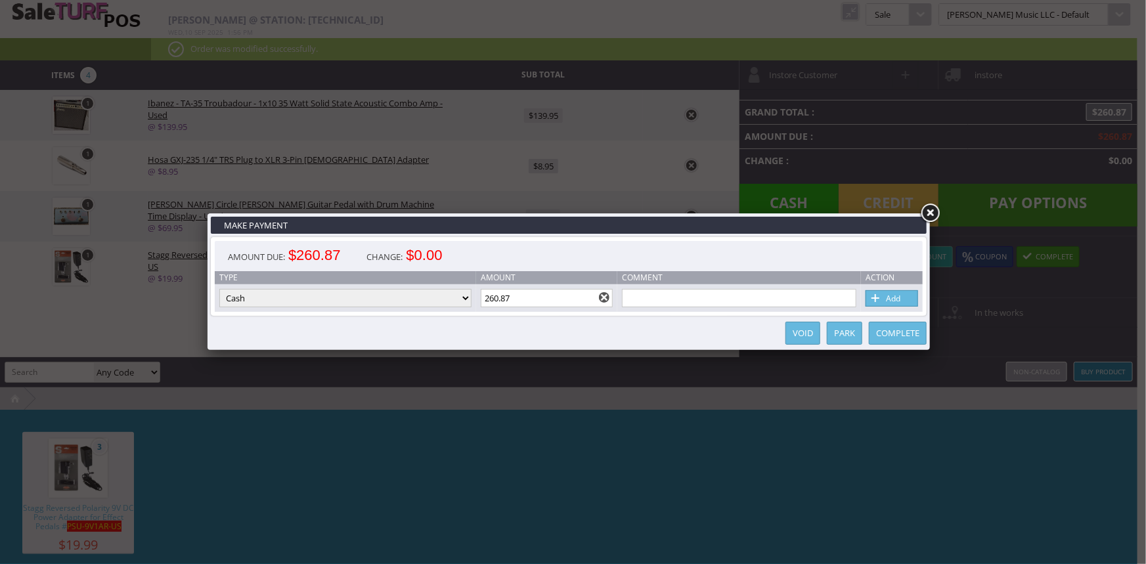
type input "110.87"
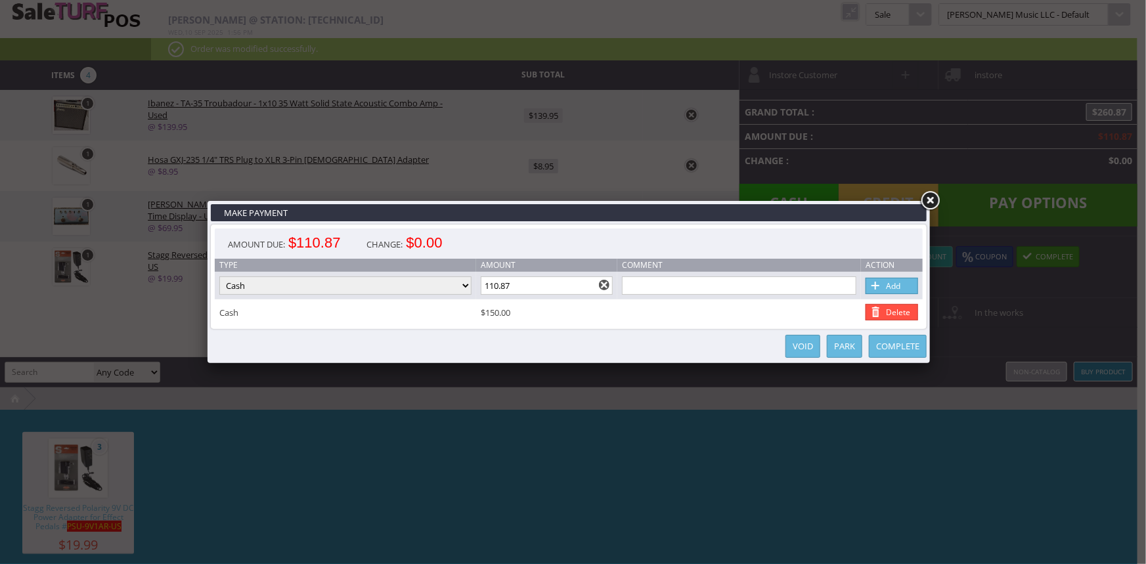
click at [935, 197] on link at bounding box center [930, 201] width 24 height 24
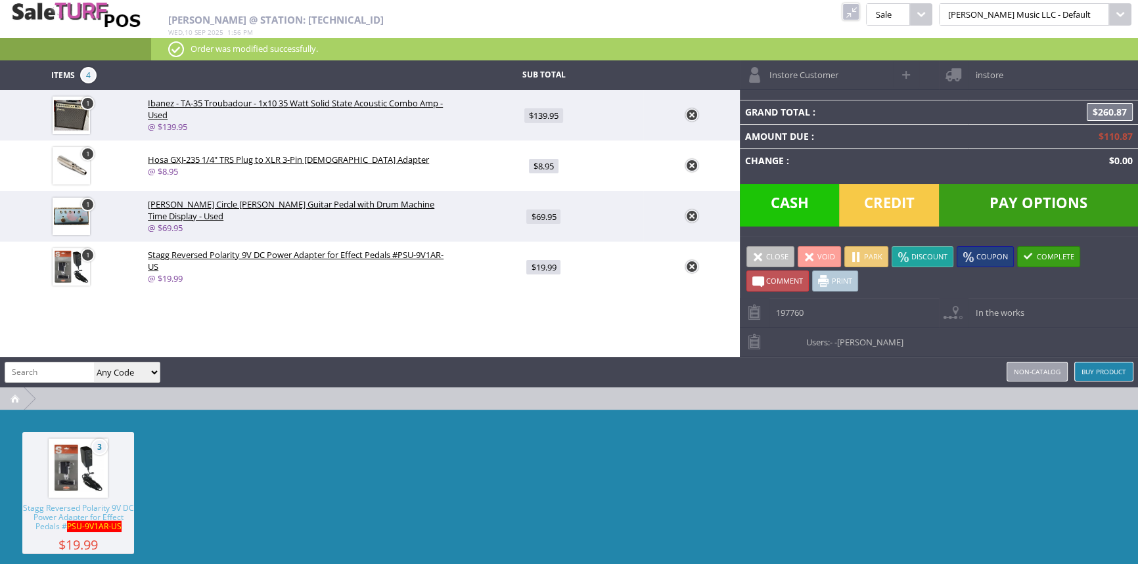
click at [900, 199] on span "Credit" at bounding box center [889, 205] width 100 height 43
